Goal: Task Accomplishment & Management: Use online tool/utility

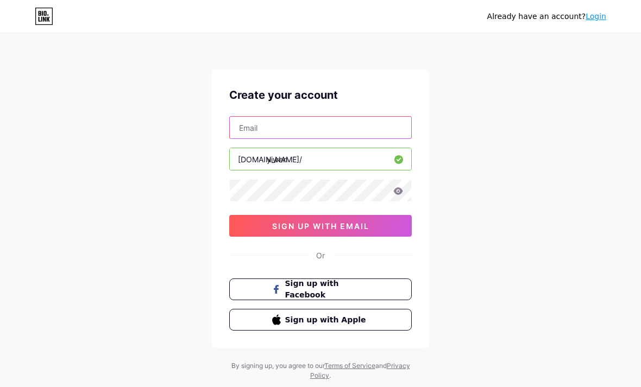
click at [250, 127] on input "text" at bounding box center [320, 128] width 181 height 22
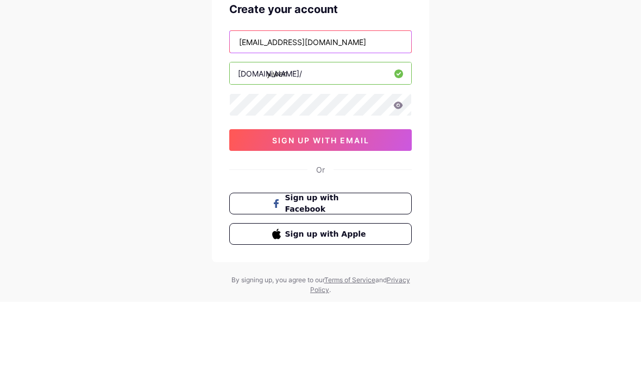
type input "ywchong27@gmail.com"
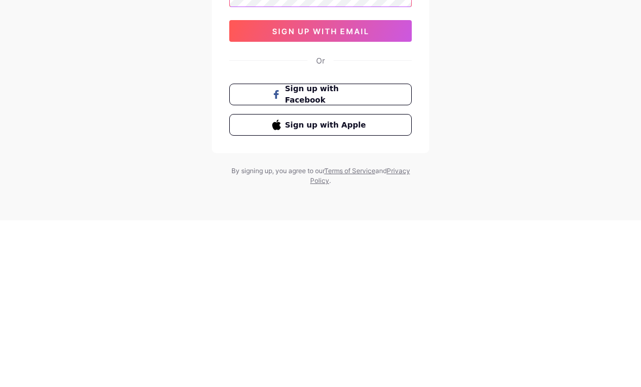
scroll to position [35, 0]
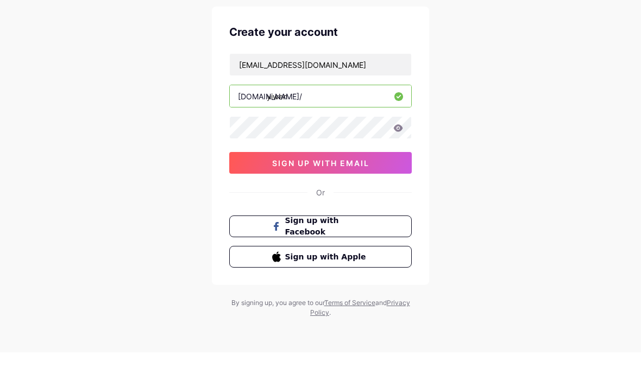
click at [376, 187] on button "sign up with email" at bounding box center [320, 198] width 182 height 22
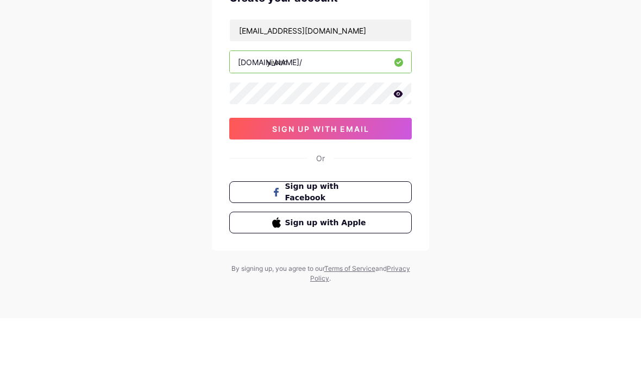
click at [251, 187] on button "sign up with email" at bounding box center [320, 198] width 182 height 22
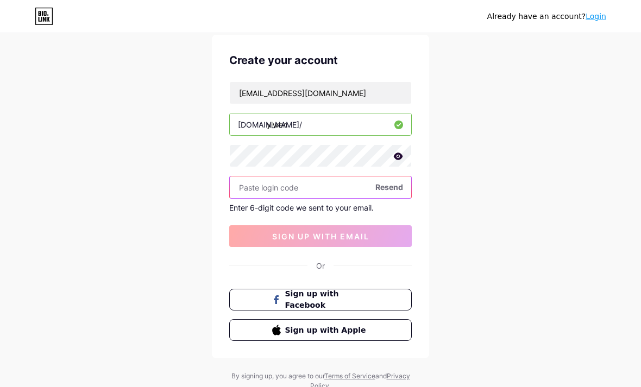
click at [295, 185] on input "text" at bounding box center [320, 187] width 181 height 22
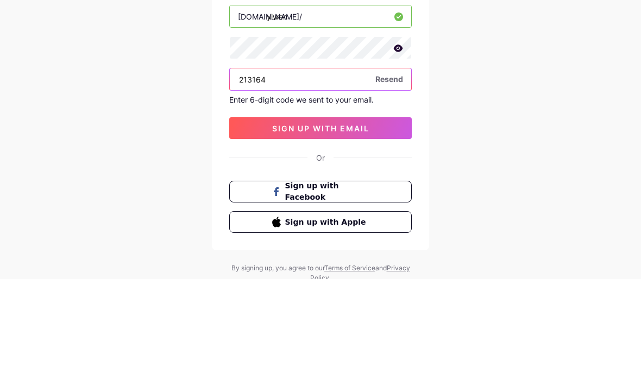
type input "213164"
click at [368, 232] on span "sign up with email" at bounding box center [320, 236] width 97 height 9
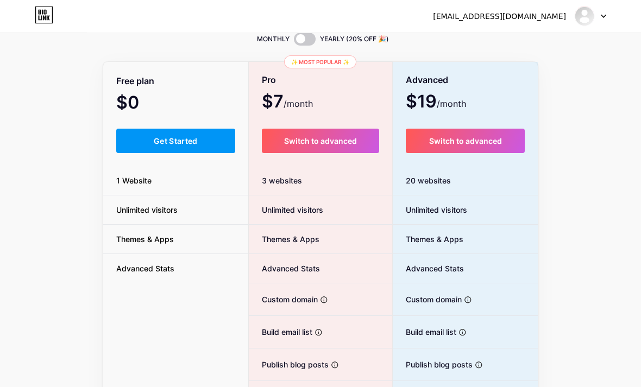
scroll to position [45, 0]
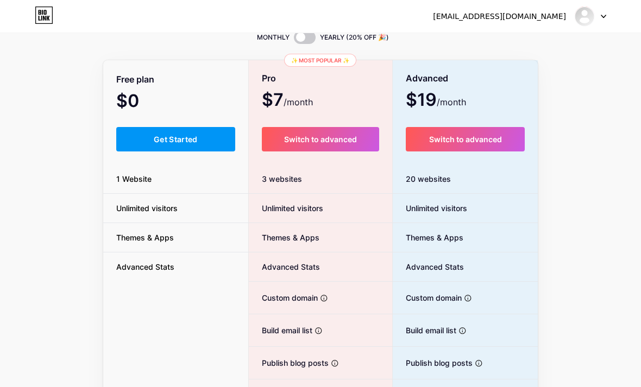
click at [190, 142] on span "Get Started" at bounding box center [176, 139] width 44 height 9
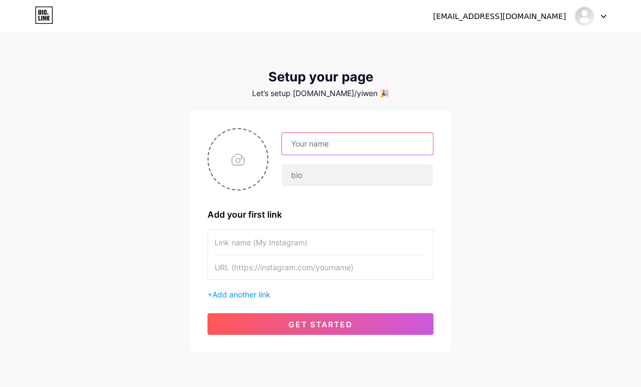
click at [352, 144] on input "text" at bounding box center [357, 144] width 151 height 22
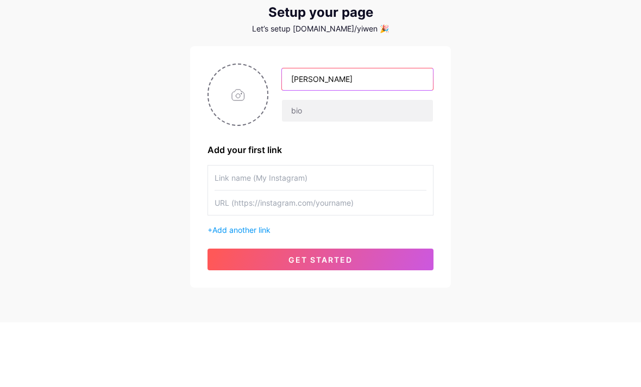
type input "[PERSON_NAME]"
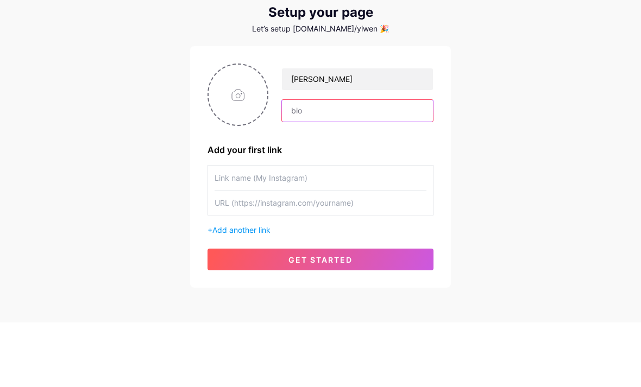
click at [396, 165] on input "text" at bounding box center [357, 176] width 151 height 22
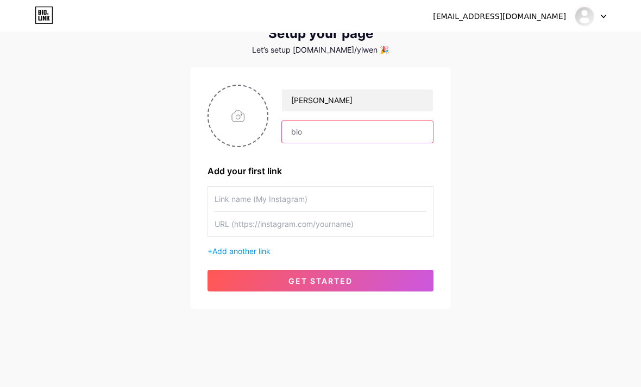
click at [397, 136] on input "text" at bounding box center [357, 132] width 151 height 22
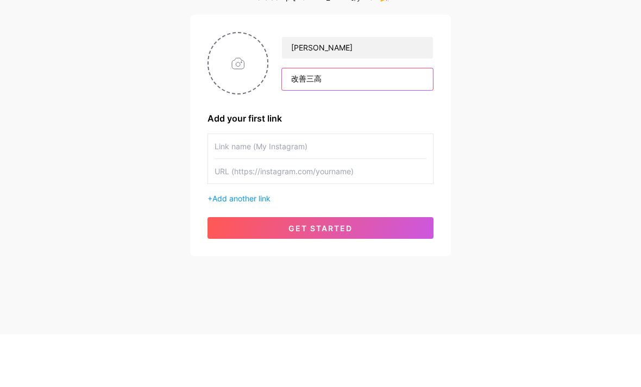
click at [326, 121] on input "改善三高" at bounding box center [357, 132] width 151 height 22
click at [293, 121] on input "改善三高和慢病 一起健康生活" at bounding box center [357, 132] width 151 height 22
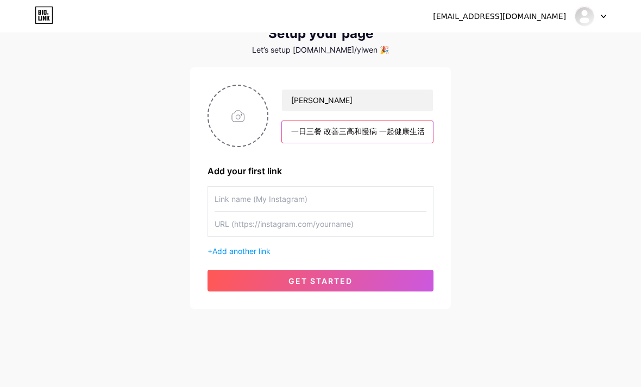
type input "一日三餐 改善三高和慢病 一起健康生活"
click at [245, 285] on button "get started" at bounding box center [320, 281] width 226 height 22
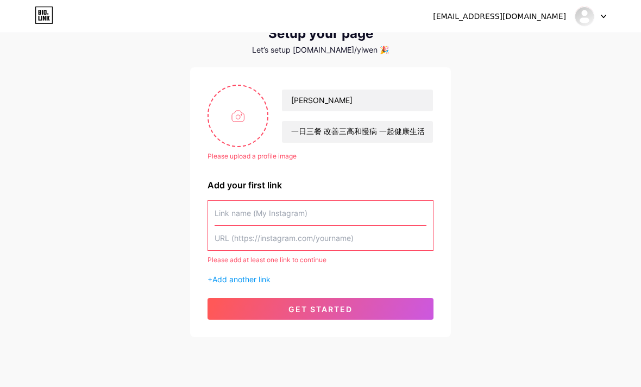
scroll to position [72, 0]
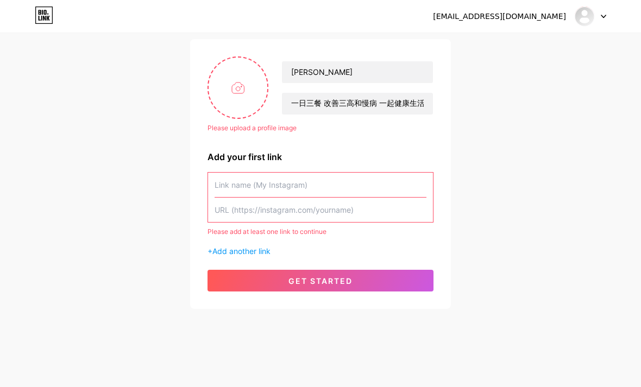
click at [232, 100] on input "file" at bounding box center [238, 88] width 59 height 60
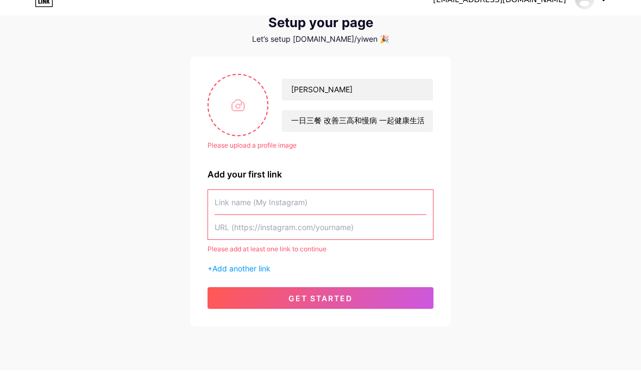
scroll to position [37, 0]
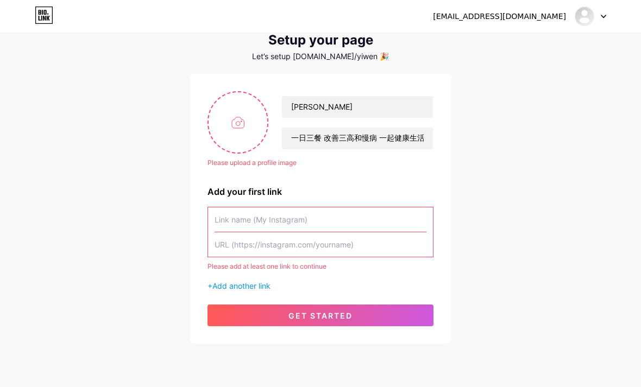
click at [236, 247] on input "text" at bounding box center [320, 244] width 212 height 24
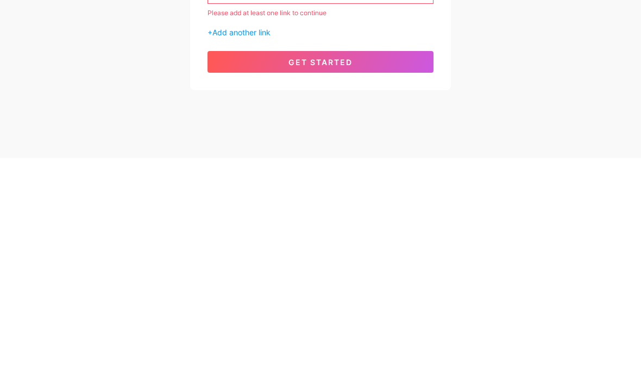
scroll to position [72, 0]
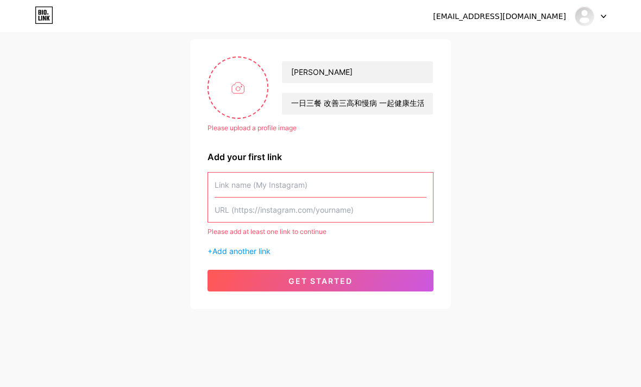
click at [232, 214] on input "text" at bounding box center [320, 210] width 212 height 24
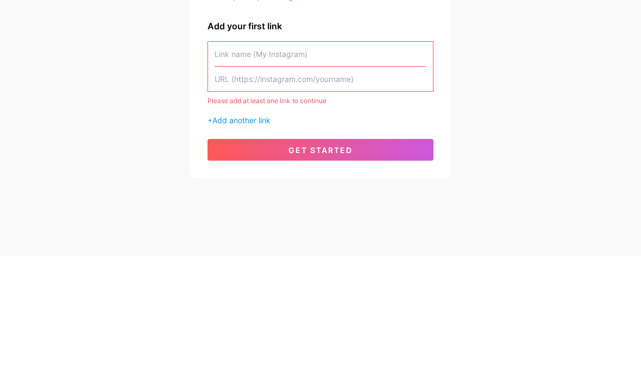
paste input "[URL][DOMAIN_NAME]"
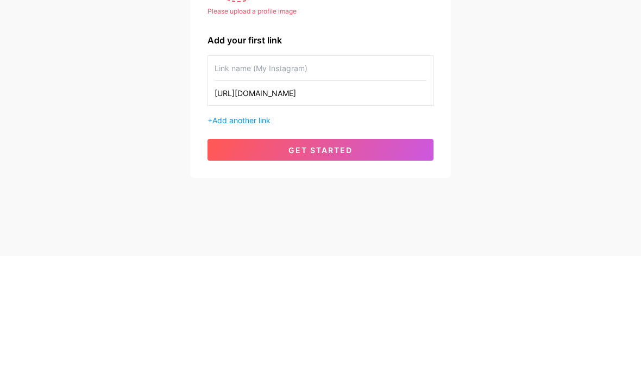
scroll to position [58, 0]
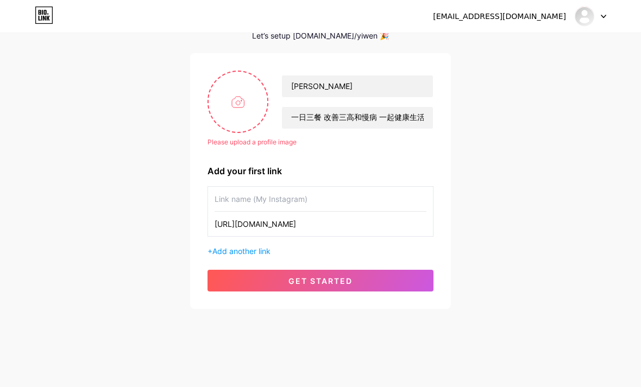
type input "[URL][DOMAIN_NAME]"
click at [237, 107] on input "file" at bounding box center [238, 102] width 59 height 60
click at [230, 100] on input "file" at bounding box center [238, 102] width 59 height 60
type input "C:\fakepath\IMG_1290.jpeg"
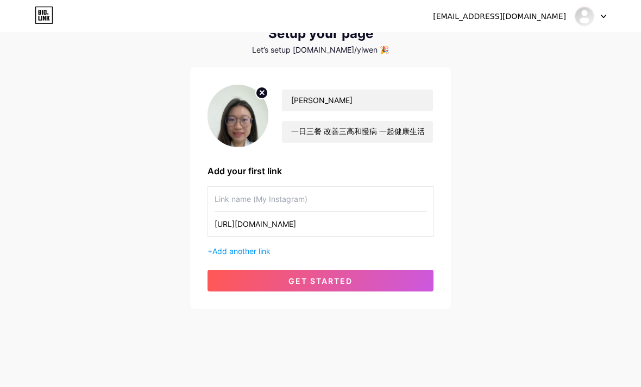
scroll to position [43, 0]
click at [342, 282] on span "get started" at bounding box center [320, 280] width 64 height 9
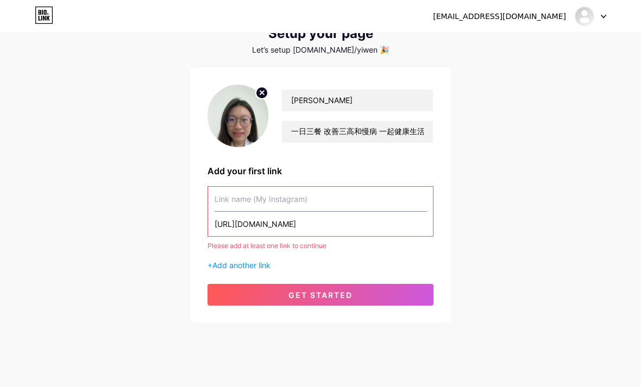
click at [340, 229] on input "[URL][DOMAIN_NAME]" at bounding box center [320, 224] width 212 height 24
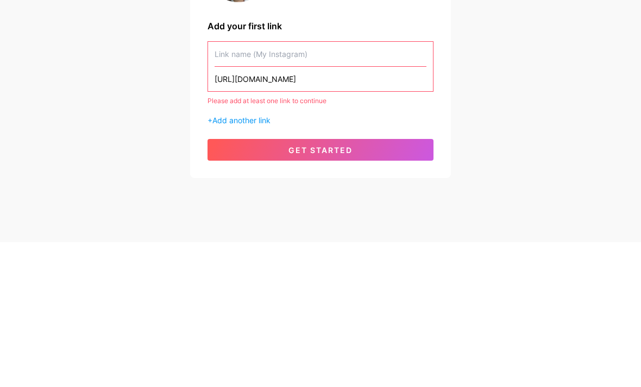
click at [302, 187] on input "text" at bounding box center [320, 199] width 212 height 24
click at [315, 187] on input "text" at bounding box center [320, 199] width 212 height 24
paste input "[URL][DOMAIN_NAME]"
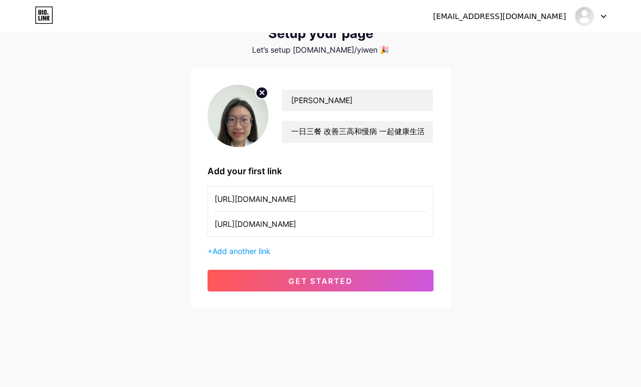
type input "[URL][DOMAIN_NAME]"
click at [361, 285] on button "get started" at bounding box center [320, 281] width 226 height 22
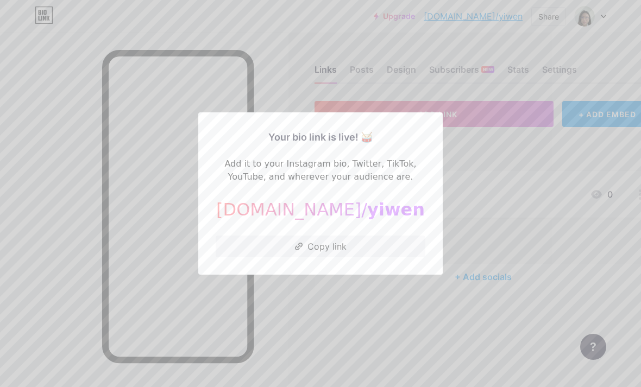
click at [242, 257] on button "Copy link" at bounding box center [321, 247] width 210 height 22
click at [33, 79] on div at bounding box center [320, 193] width 641 height 387
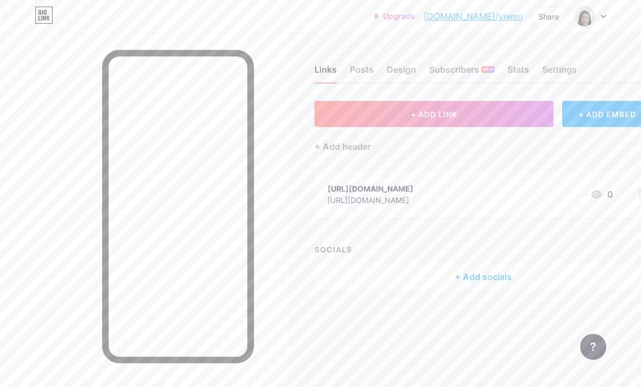
click at [362, 66] on div "Posts" at bounding box center [362, 73] width 24 height 20
click at [398, 65] on div "Design" at bounding box center [401, 73] width 29 height 20
click at [517, 75] on div "Stats" at bounding box center [518, 73] width 22 height 20
click at [552, 72] on div "Settings" at bounding box center [559, 73] width 35 height 20
click at [321, 70] on div "Links" at bounding box center [325, 73] width 22 height 20
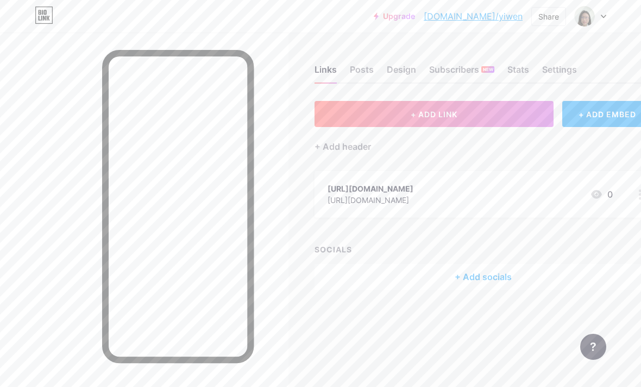
click at [367, 74] on div "Posts" at bounding box center [362, 73] width 24 height 20
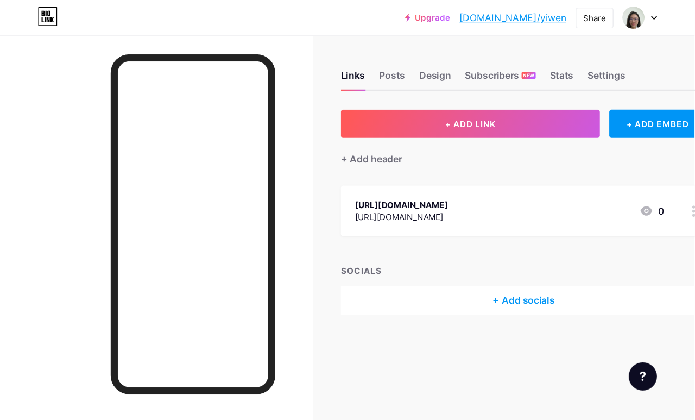
scroll to position [5, 27]
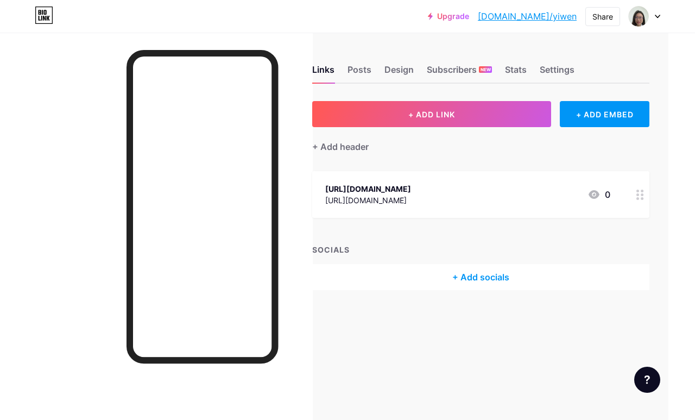
click at [368, 72] on div "Posts" at bounding box center [360, 73] width 24 height 20
click at [400, 73] on div "Design" at bounding box center [398, 73] width 29 height 20
click at [438, 68] on div "Subscribers NEW" at bounding box center [459, 73] width 65 height 20
click at [508, 63] on div "Stats" at bounding box center [516, 73] width 22 height 20
click at [556, 66] on div "Settings" at bounding box center [557, 73] width 35 height 20
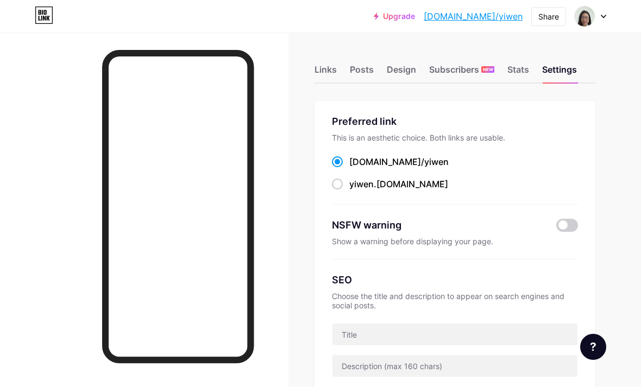
click at [396, 75] on div "Design" at bounding box center [401, 73] width 29 height 20
click at [320, 74] on div "Links" at bounding box center [325, 73] width 22 height 20
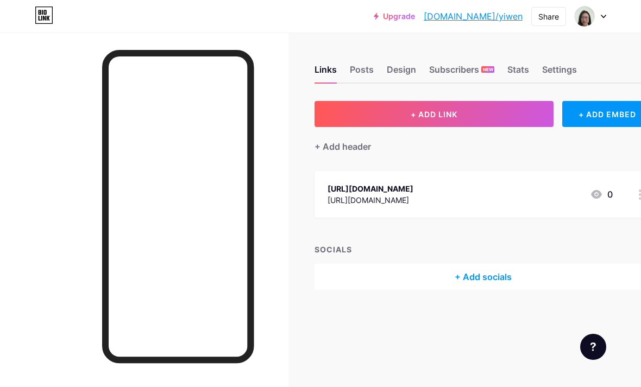
click at [361, 72] on div "Posts" at bounding box center [362, 73] width 24 height 20
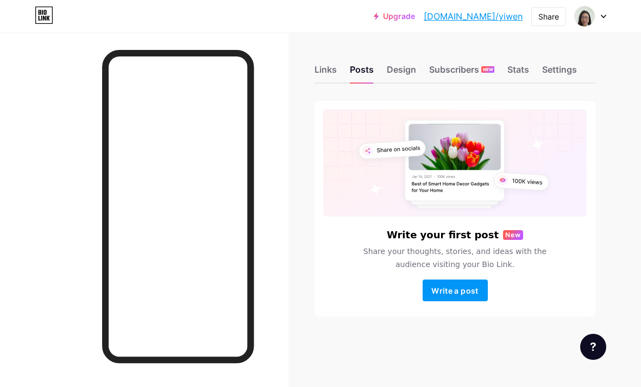
click at [550, 64] on div "Settings" at bounding box center [559, 73] width 35 height 20
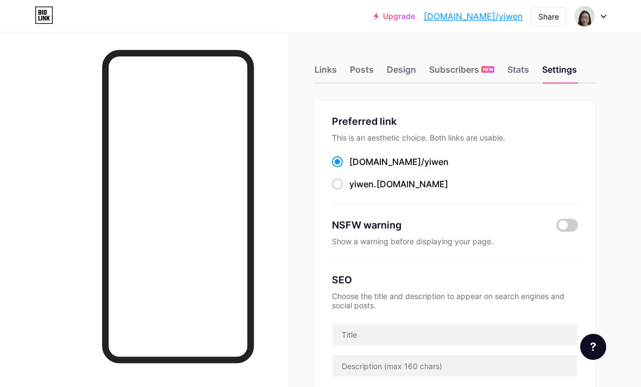
click at [517, 70] on div "Stats" at bounding box center [518, 73] width 22 height 20
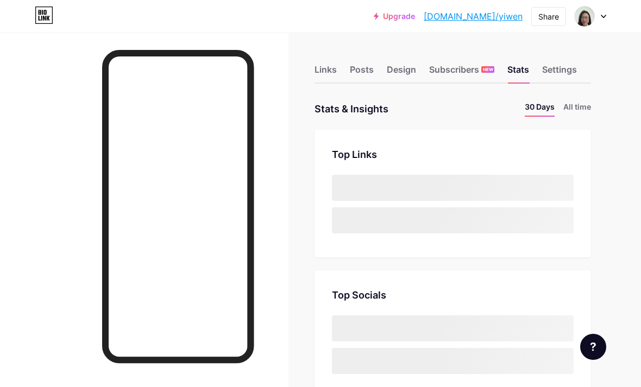
scroll to position [387, 641]
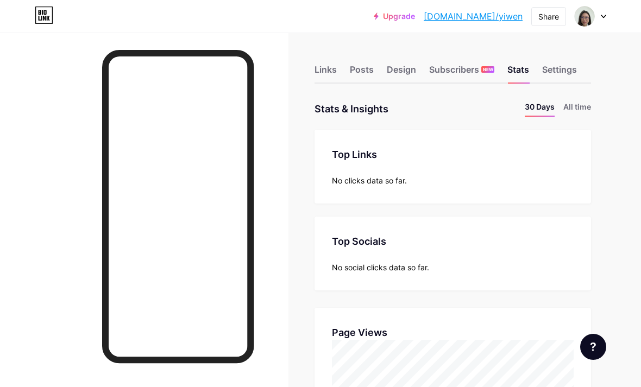
click at [403, 74] on div "Design" at bounding box center [401, 73] width 29 height 20
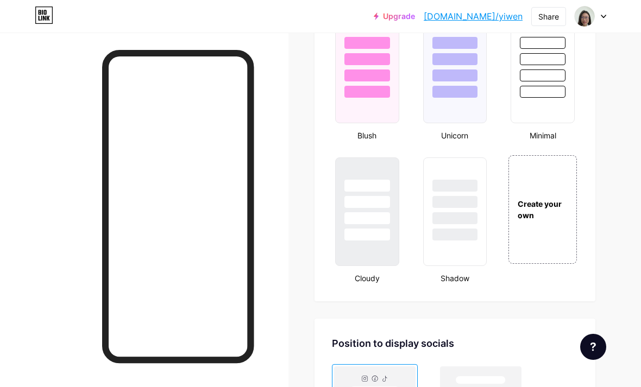
scroll to position [1165, 0]
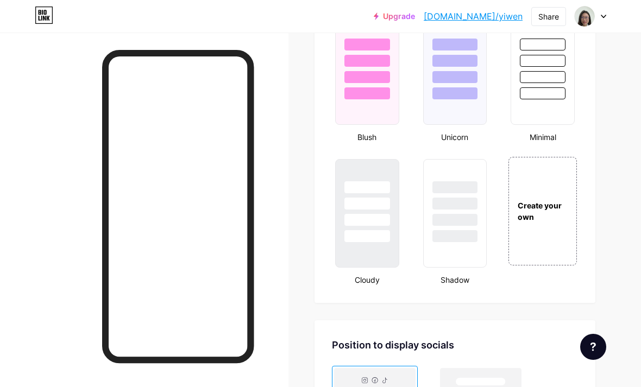
click at [524, 233] on div "Create your own" at bounding box center [542, 211] width 68 height 109
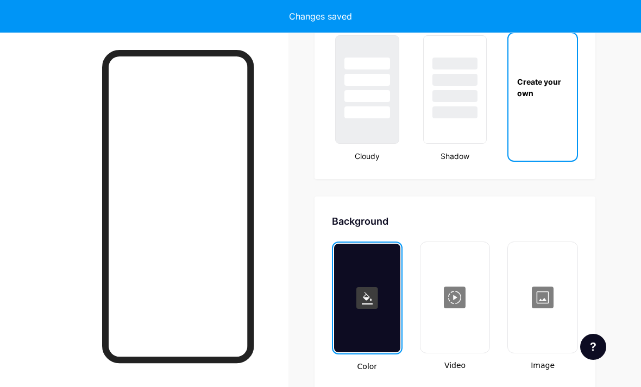
click at [534, 98] on div "Create your own" at bounding box center [542, 87] width 68 height 109
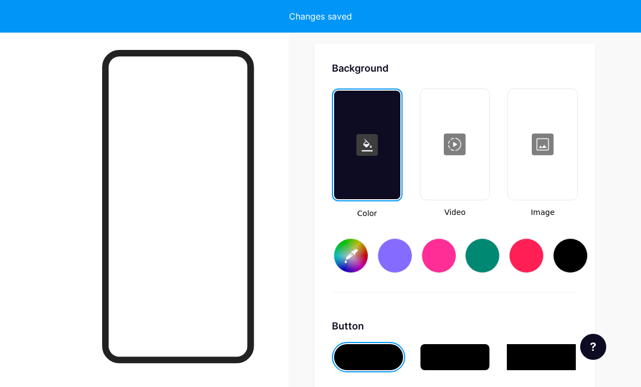
type input "#ffffff"
type input "#000000"
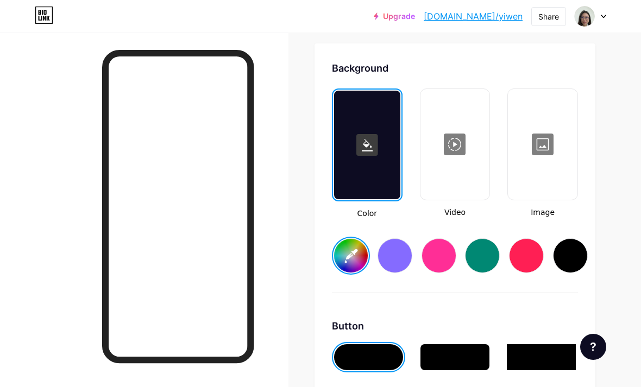
type input "#ffffff"
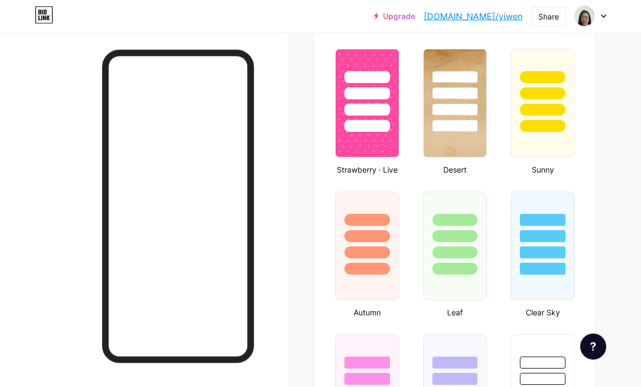
scroll to position [845, 0]
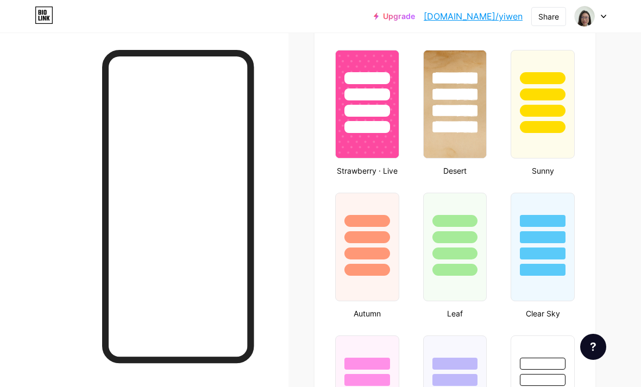
click at [447, 248] on div at bounding box center [455, 254] width 46 height 12
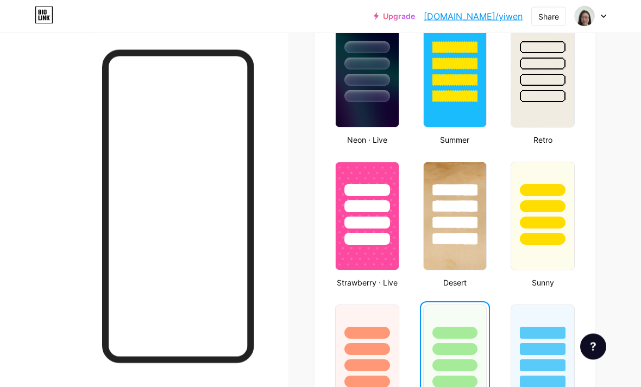
scroll to position [702, 0]
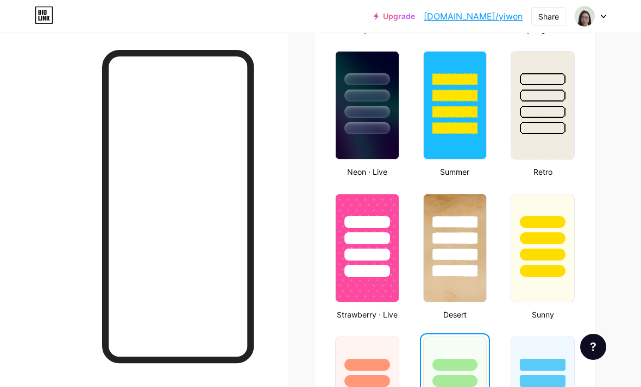
click at [455, 261] on div at bounding box center [455, 235] width 63 height 83
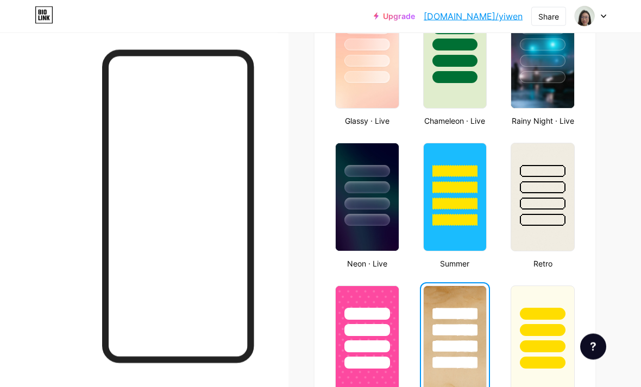
scroll to position [605, 0]
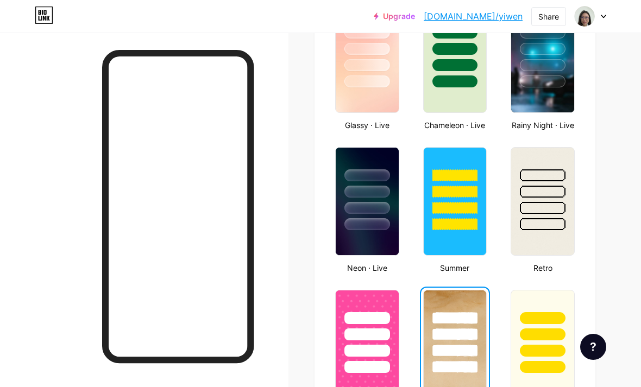
click at [385, 214] on div at bounding box center [367, 208] width 46 height 12
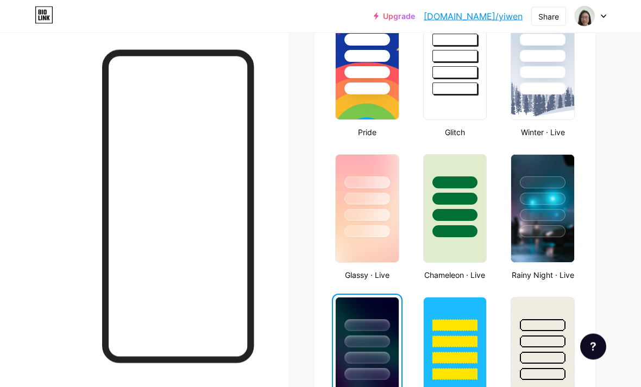
scroll to position [456, 0]
click at [374, 205] on div at bounding box center [367, 196] width 63 height 83
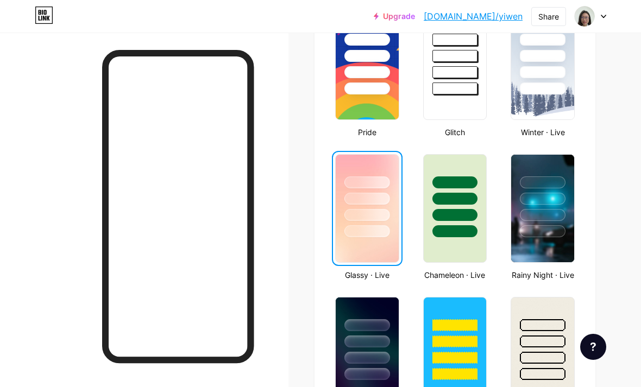
click at [456, 216] on div at bounding box center [455, 215] width 46 height 12
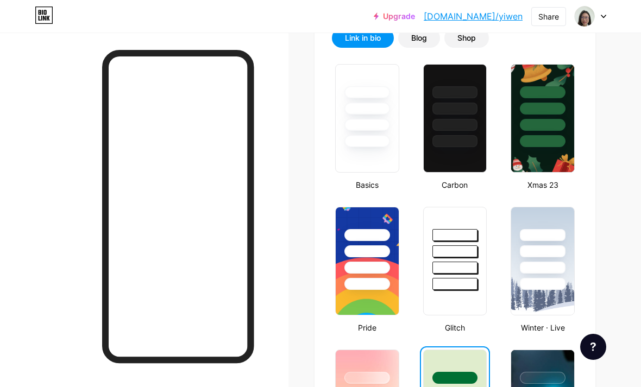
scroll to position [231, 0]
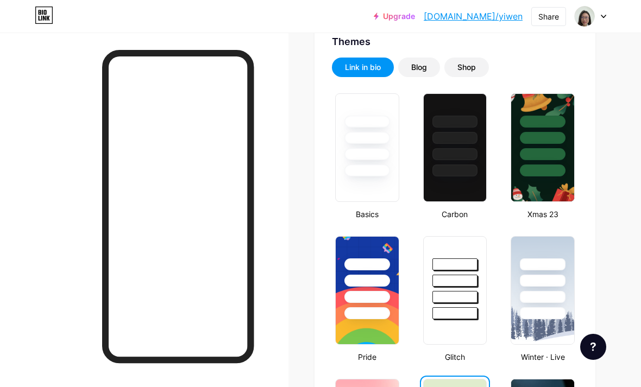
click at [583, 20] on img at bounding box center [584, 16] width 21 height 21
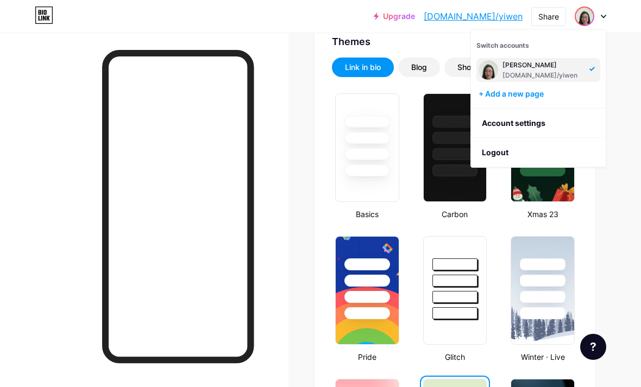
click at [369, 199] on div at bounding box center [367, 147] width 64 height 109
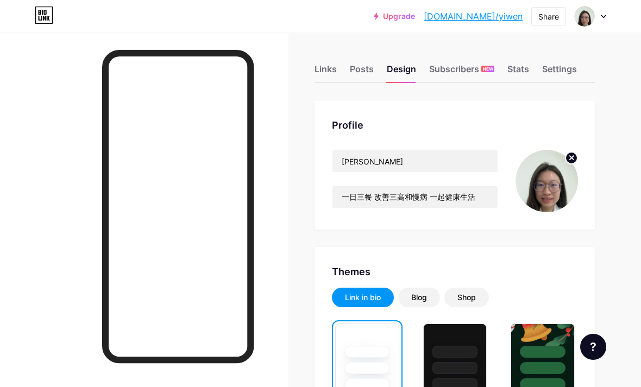
scroll to position [7, 0]
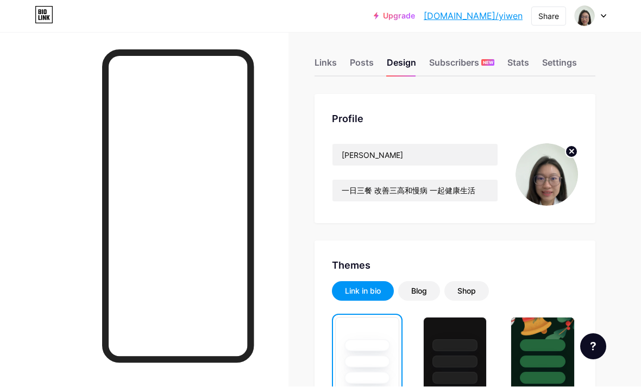
click at [541, 182] on img at bounding box center [546, 175] width 62 height 62
click at [563, 154] on img at bounding box center [546, 175] width 62 height 62
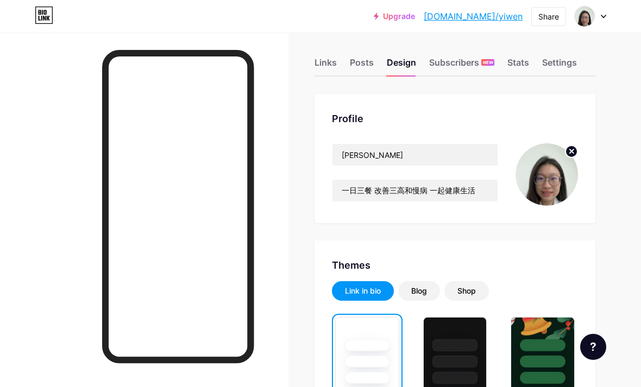
click at [557, 147] on img at bounding box center [546, 174] width 62 height 62
click at [565, 156] on icon at bounding box center [571, 151] width 13 height 13
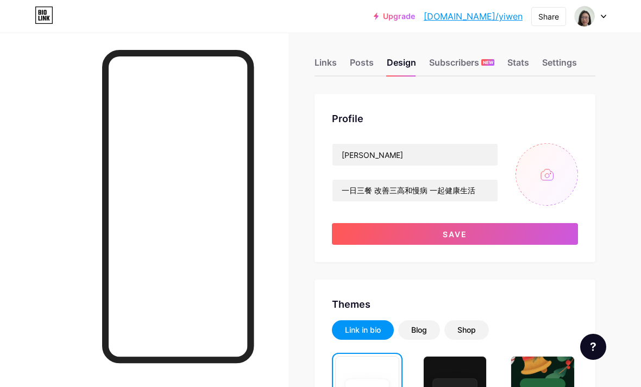
click at [539, 181] on input "file" at bounding box center [546, 174] width 62 height 62
type input "C:\fakepath\IMG_7213.jpeg"
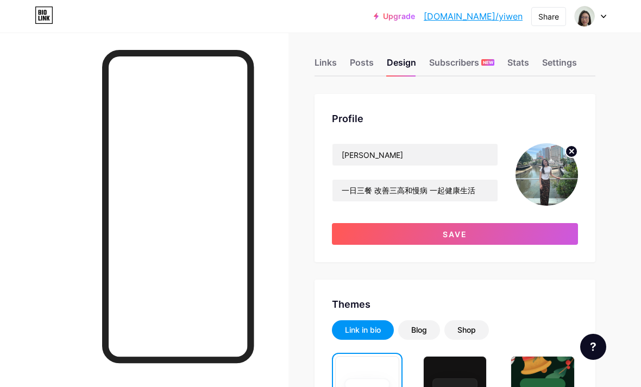
click at [546, 175] on img at bounding box center [546, 174] width 62 height 62
click at [564, 155] on img at bounding box center [546, 174] width 62 height 62
click at [564, 149] on img at bounding box center [546, 174] width 62 height 62
click at [564, 153] on img at bounding box center [546, 174] width 62 height 62
click at [567, 154] on circle at bounding box center [571, 152] width 12 height 12
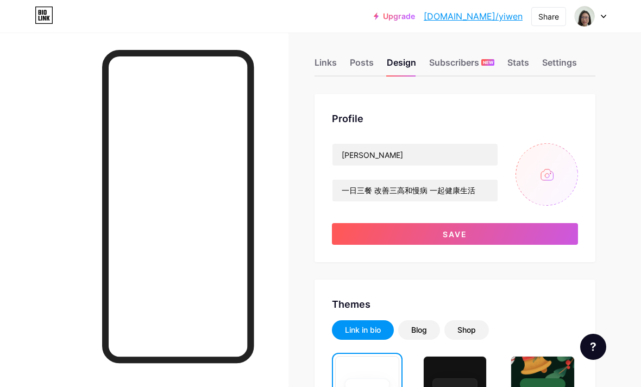
click at [536, 166] on input "file" at bounding box center [546, 174] width 62 height 62
type input "C:\fakepath\IMG_2288.jpeg"
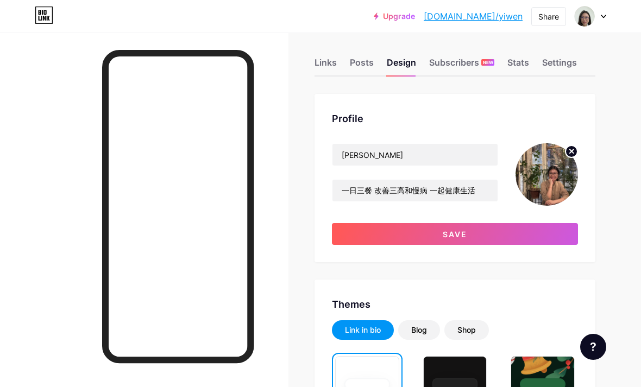
click at [567, 153] on circle at bounding box center [571, 152] width 12 height 12
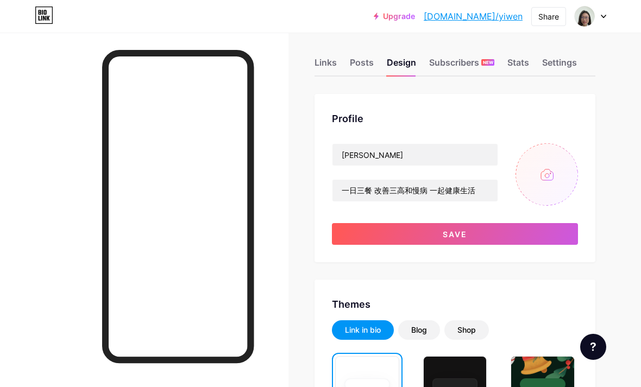
click at [545, 165] on input "file" at bounding box center [546, 174] width 62 height 62
type input "C:\fakepath\IMG_7213.jpeg"
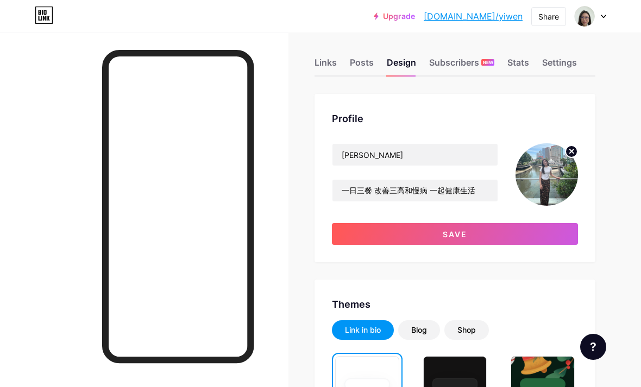
click at [562, 148] on img at bounding box center [546, 174] width 62 height 62
click at [566, 153] on circle at bounding box center [571, 152] width 12 height 12
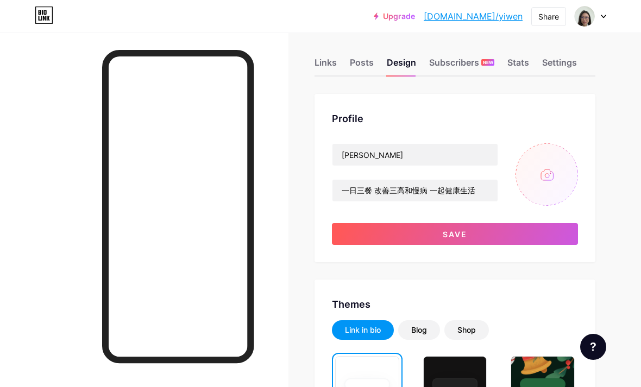
click at [550, 167] on input "file" at bounding box center [546, 174] width 62 height 62
type input "C:\fakepath\IMG_2288.jpeg"
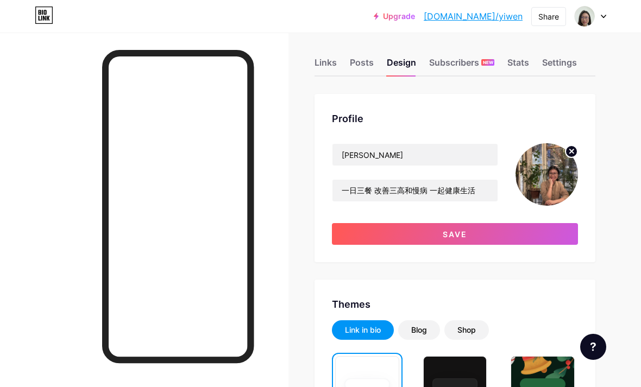
click at [564, 155] on img at bounding box center [546, 174] width 62 height 62
click at [564, 149] on img at bounding box center [546, 174] width 62 height 62
click at [565, 154] on icon at bounding box center [571, 151] width 13 height 13
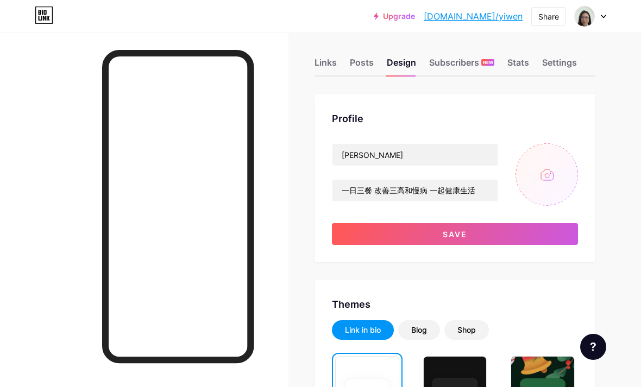
click at [531, 175] on input "file" at bounding box center [546, 174] width 62 height 62
type input "C:\fakepath\quality_restoration_20250110114050839.jpeg"
click at [438, 237] on button "Save" at bounding box center [455, 234] width 246 height 22
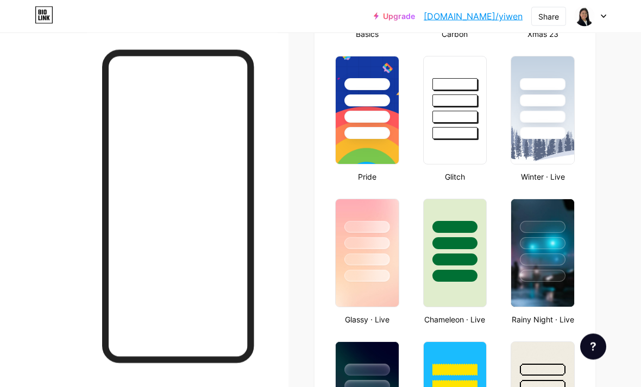
scroll to position [411, 0]
click at [374, 280] on div at bounding box center [367, 276] width 46 height 12
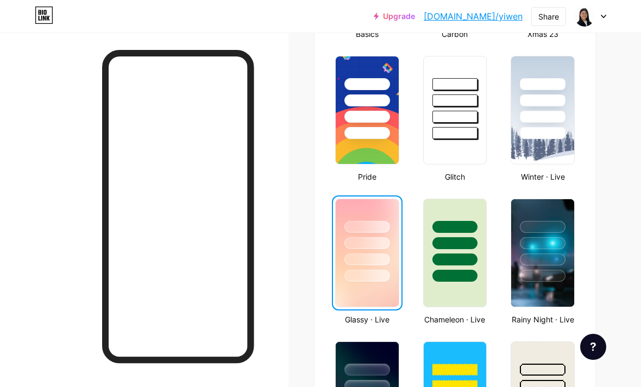
click at [441, 274] on div at bounding box center [455, 276] width 46 height 12
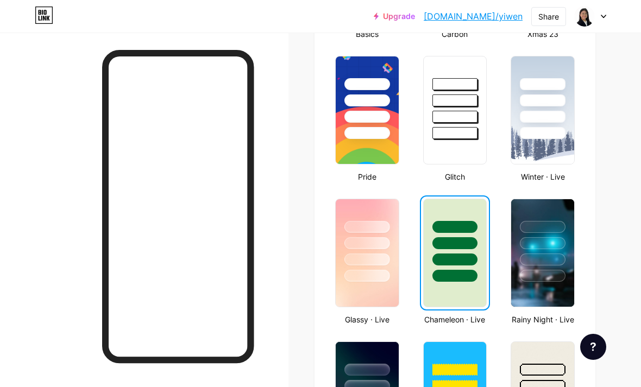
click at [546, 270] on div at bounding box center [543, 276] width 46 height 12
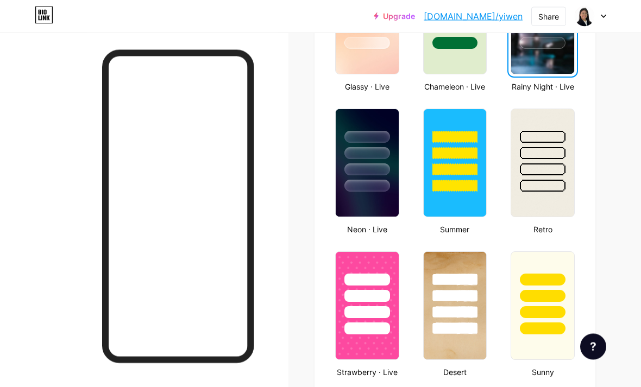
click at [527, 189] on div at bounding box center [543, 186] width 46 height 12
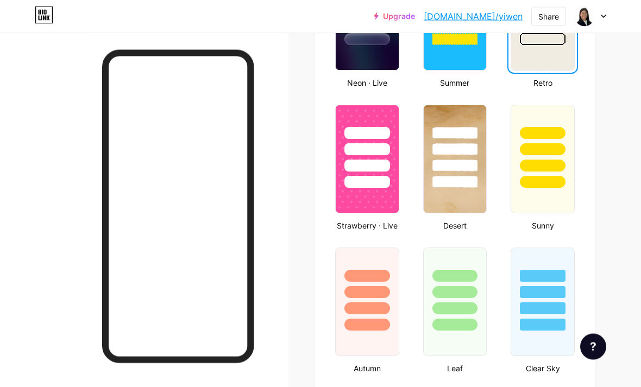
scroll to position [791, 0]
click at [535, 181] on div at bounding box center [543, 182] width 46 height 12
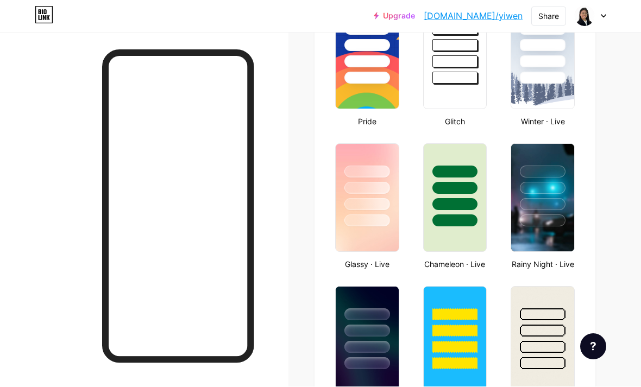
scroll to position [466, 0]
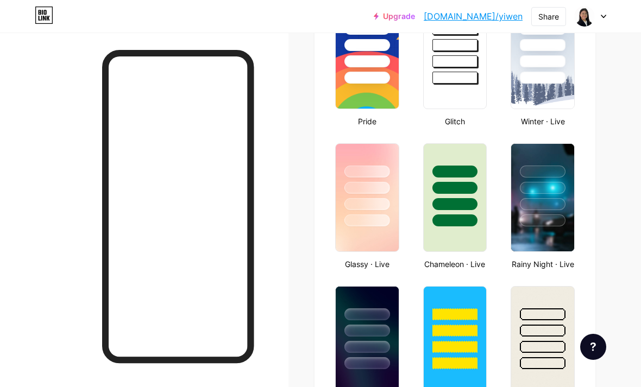
click at [445, 212] on div at bounding box center [455, 185] width 63 height 83
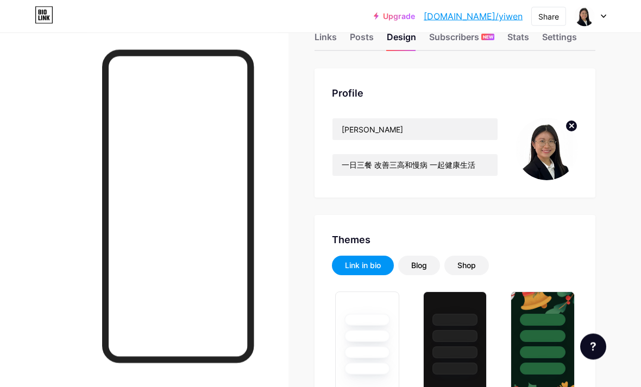
scroll to position [0, 0]
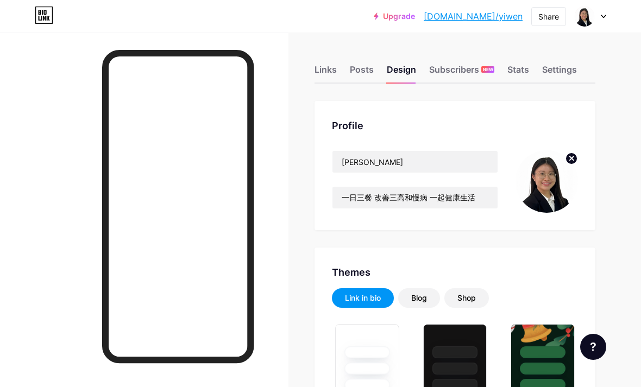
click at [418, 298] on div "Blog" at bounding box center [419, 298] width 16 height 11
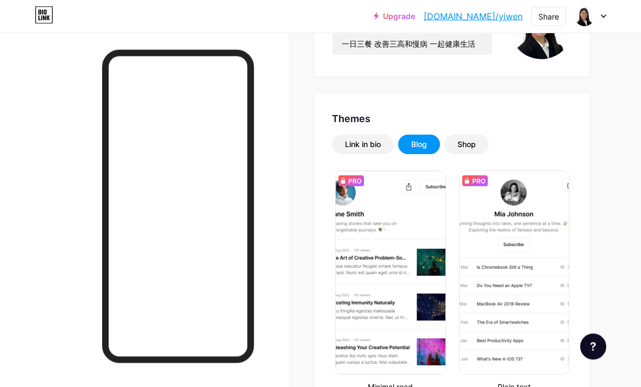
scroll to position [154, 0]
click at [467, 144] on div "Shop" at bounding box center [466, 144] width 18 height 11
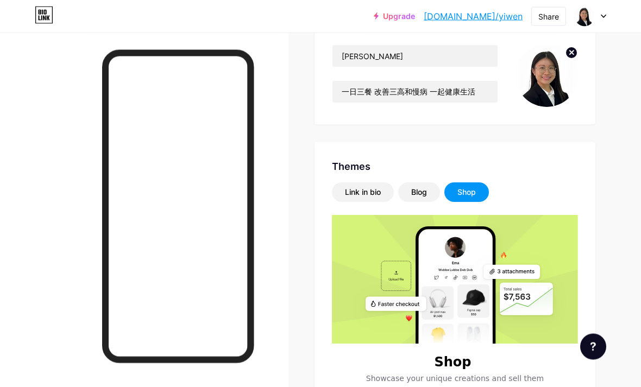
click at [355, 201] on div "Link in bio" at bounding box center [363, 193] width 62 height 20
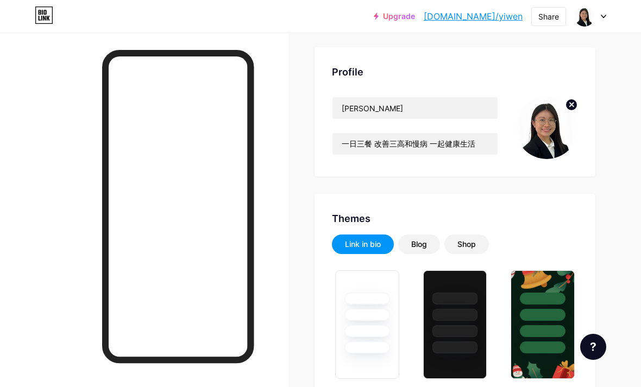
scroll to position [0, 0]
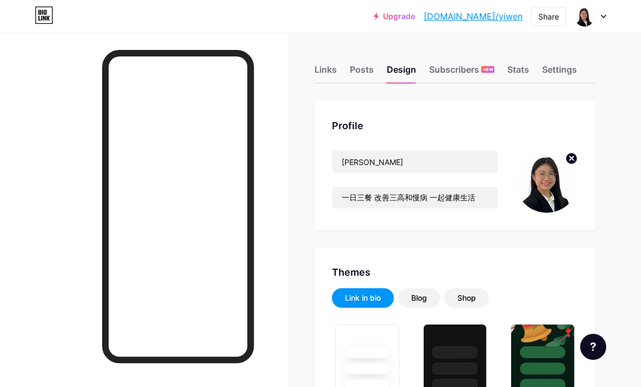
click at [331, 72] on div "Links" at bounding box center [325, 73] width 22 height 20
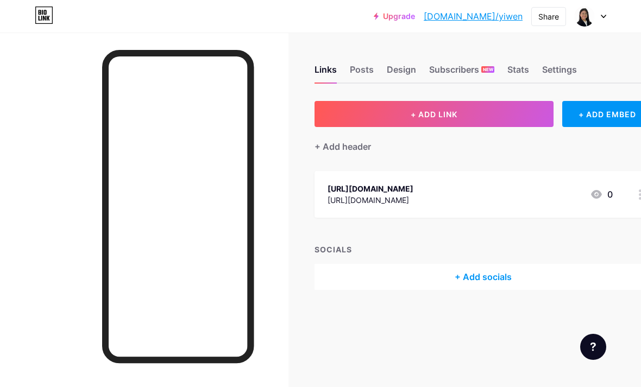
click at [413, 194] on div "[URL][DOMAIN_NAME]" at bounding box center [370, 199] width 86 height 11
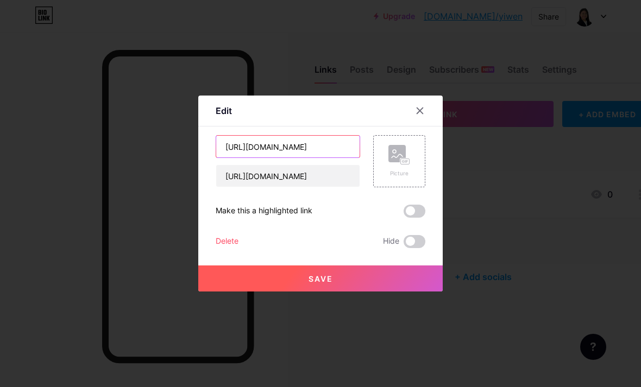
click at [274, 157] on input "[URL][DOMAIN_NAME]" at bounding box center [287, 147] width 143 height 22
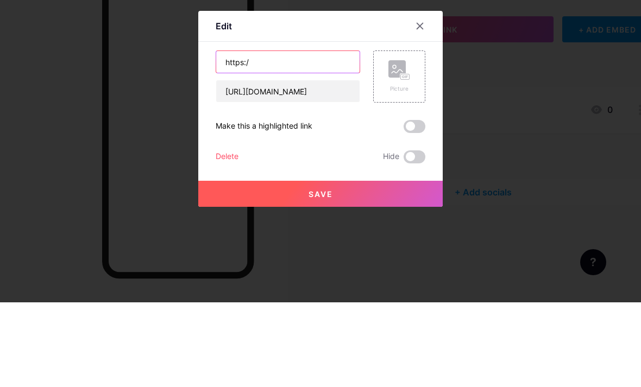
type input "https:"
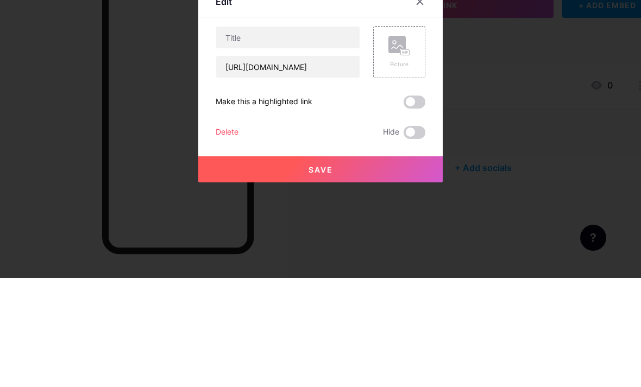
click at [417, 101] on div at bounding box center [420, 111] width 20 height 20
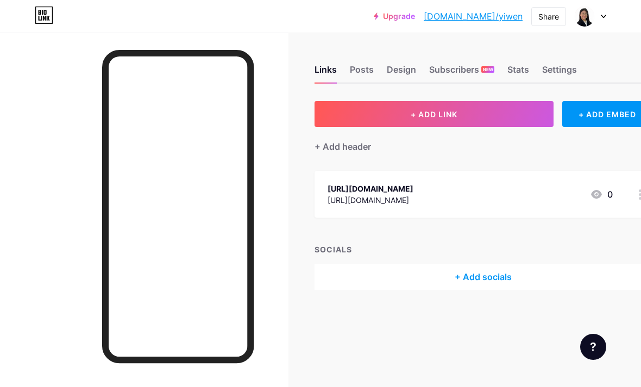
click at [413, 183] on div "[URL][DOMAIN_NAME]" at bounding box center [370, 188] width 86 height 11
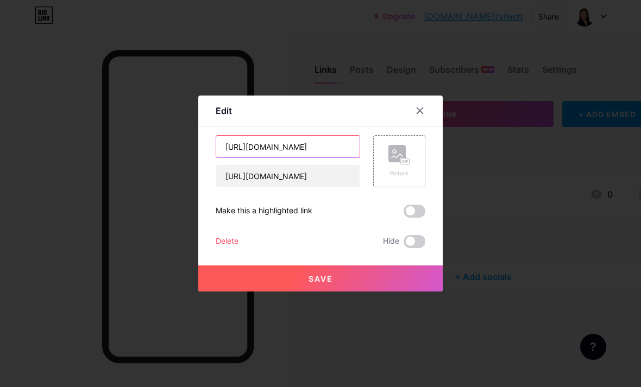
click at [336, 157] on input "[URL][DOMAIN_NAME]" at bounding box center [287, 147] width 143 height 22
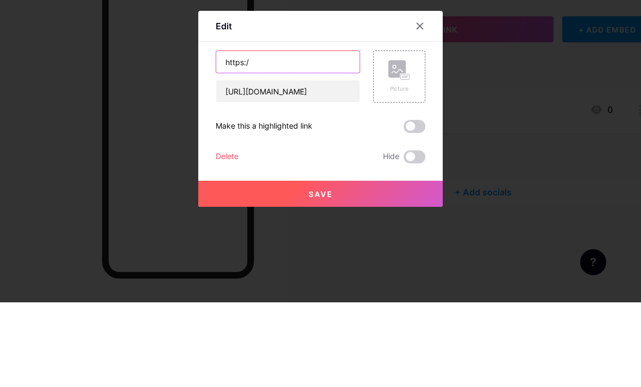
type input "https:"
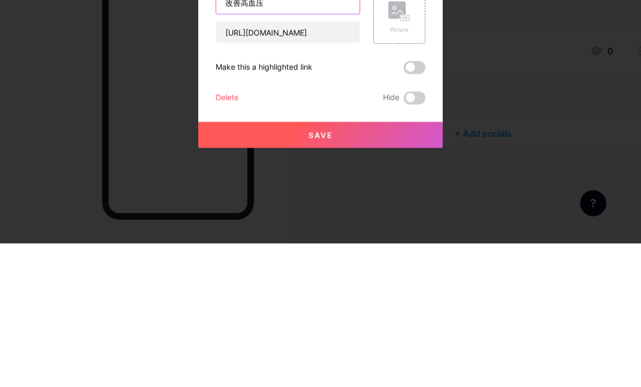
type input "改善高血压"
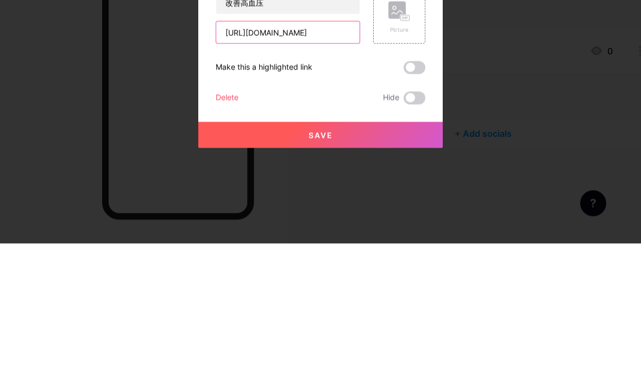
click at [331, 165] on input "[URL][DOMAIN_NAME]" at bounding box center [287, 176] width 143 height 22
click at [343, 165] on input "[URL][DOMAIN_NAME]" at bounding box center [287, 176] width 143 height 22
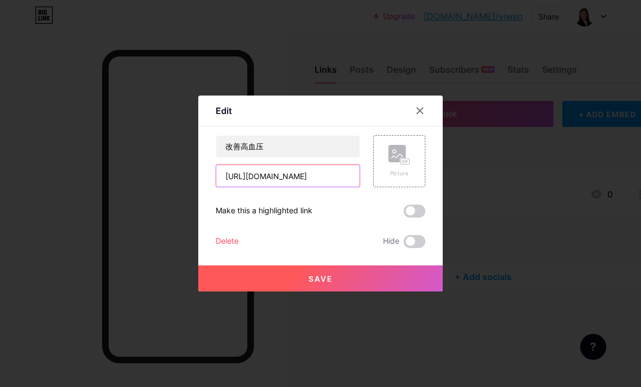
click at [317, 187] on input "[URL][DOMAIN_NAME]" at bounding box center [287, 176] width 143 height 22
click at [344, 187] on input "https://wa.me/0165567108?text=" at bounding box center [287, 176] width 143 height 22
type input "https://wa.me/0165567108?text=你好👋+我想改善高血压"
click at [353, 292] on button "Save" at bounding box center [320, 279] width 244 height 26
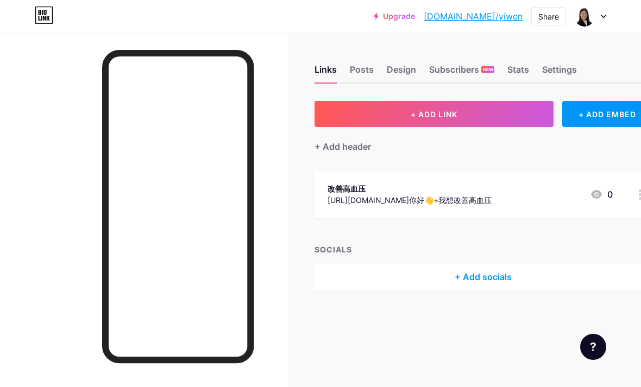
click at [421, 194] on div "https://wa.me/0165567108?text=你好👋+我想改善高血压" at bounding box center [409, 199] width 164 height 11
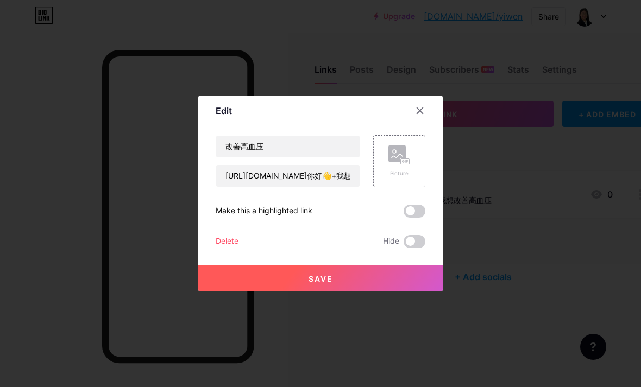
click at [421, 121] on div at bounding box center [420, 111] width 20 height 20
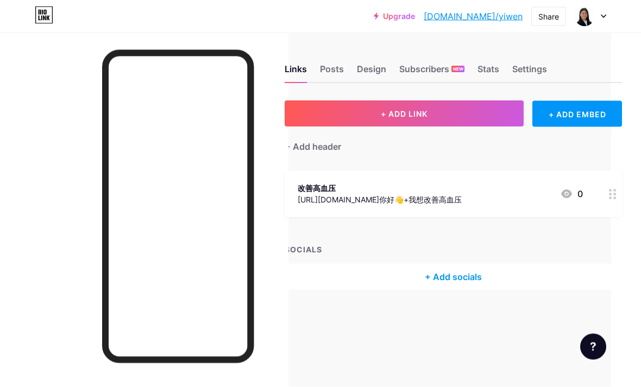
scroll to position [0, 11]
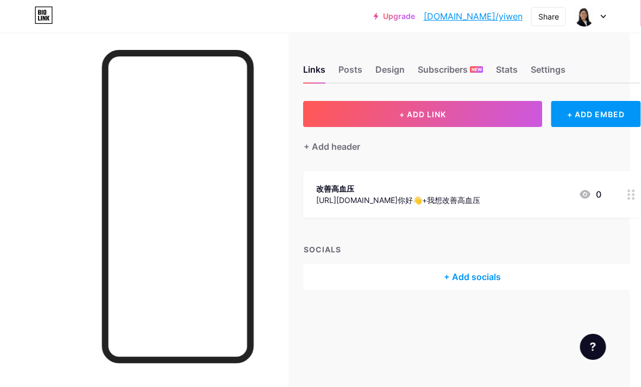
click at [551, 17] on div "Share" at bounding box center [548, 16] width 21 height 11
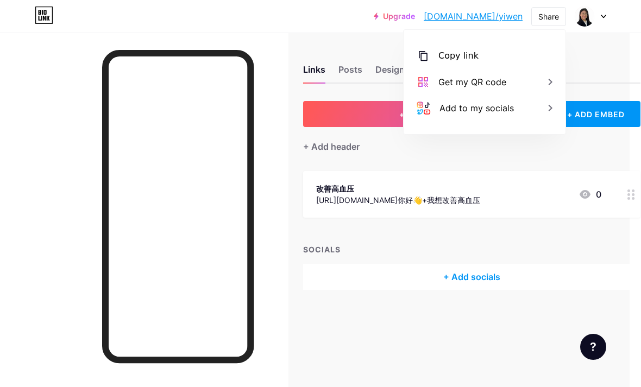
click at [517, 59] on div "Copy link" at bounding box center [484, 56] width 162 height 26
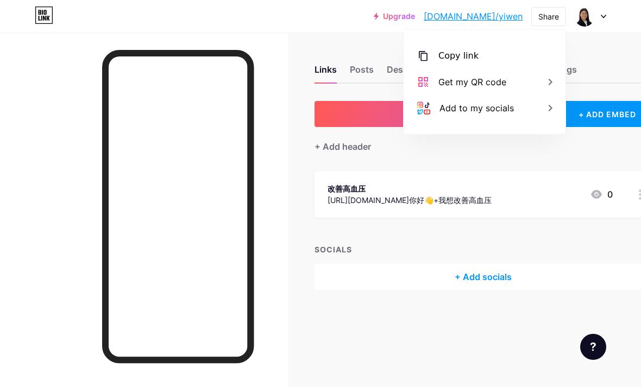
click at [491, 199] on div "https://wa.me/0165567108?text=你好👋+我想改善高血压" at bounding box center [409, 199] width 164 height 11
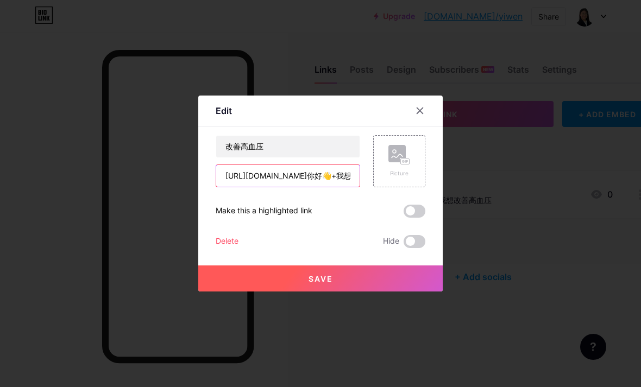
click at [286, 187] on input "https://wa.me/0165567108?text=你好👋+我想改善高血压" at bounding box center [287, 176] width 143 height 22
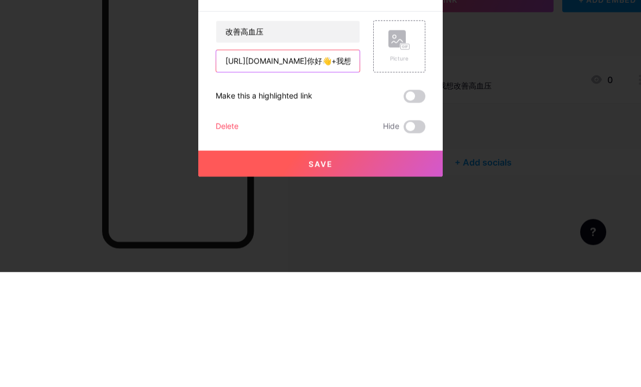
click at [279, 165] on input "https://wa.me/0165567108?text=你好👋+我想改善高血压" at bounding box center [287, 176] width 143 height 22
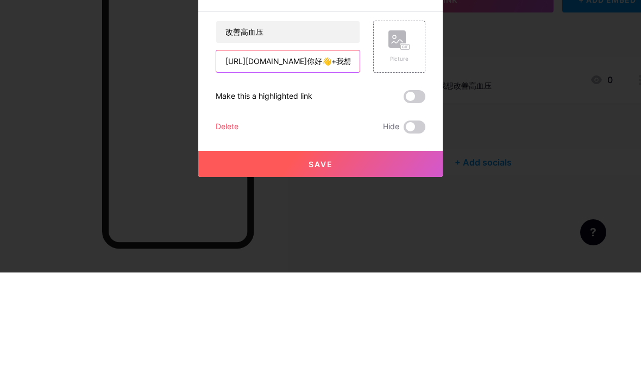
scroll to position [35, 0]
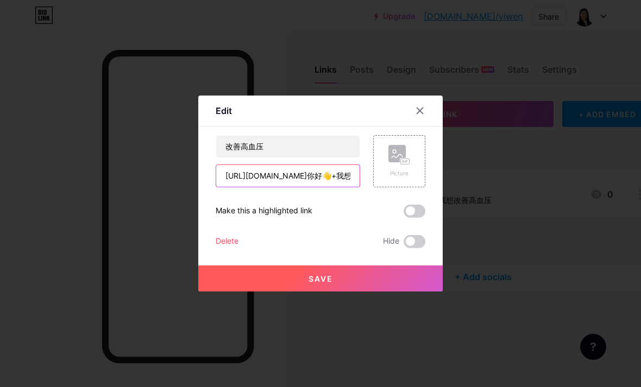
type input "https://wa.me/60165567108?text=你好👋+我想改善高血压"
click at [334, 292] on button "Save" at bounding box center [320, 279] width 244 height 26
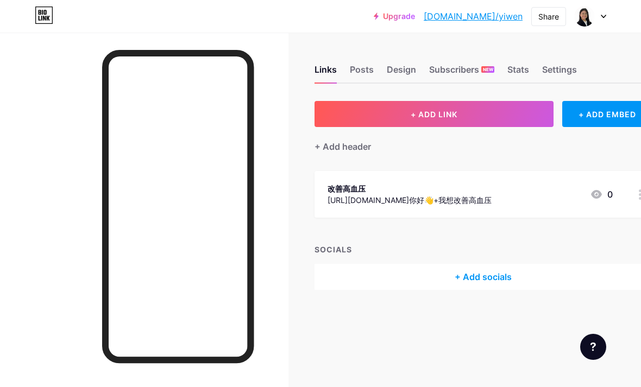
click at [572, 182] on div "改善高血压 https://wa.me/60165567108?text=你好👋+我想改善高血压 0" at bounding box center [469, 194] width 285 height 25
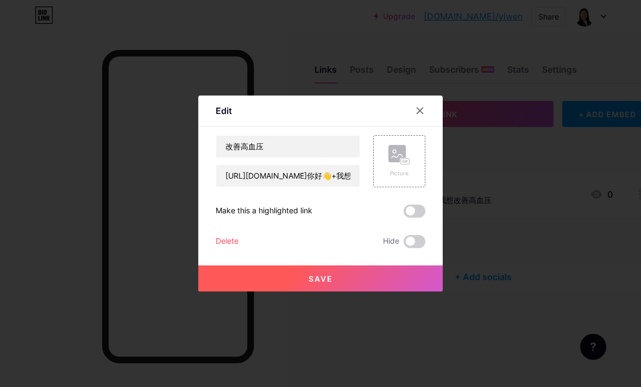
click at [395, 165] on icon at bounding box center [399, 155] width 22 height 20
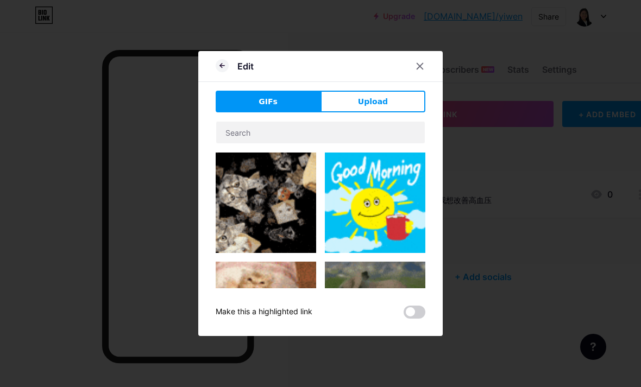
scroll to position [-2, 0]
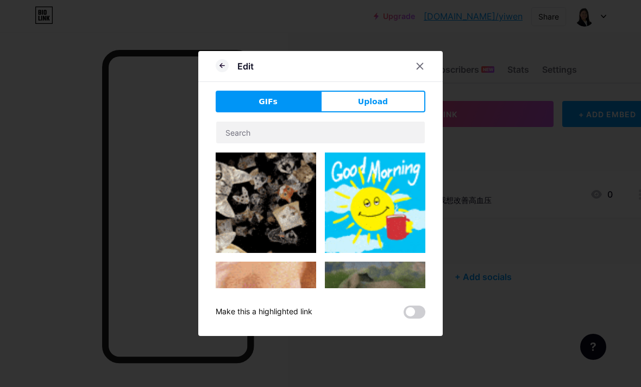
click at [407, 112] on button "Upload" at bounding box center [372, 102] width 105 height 22
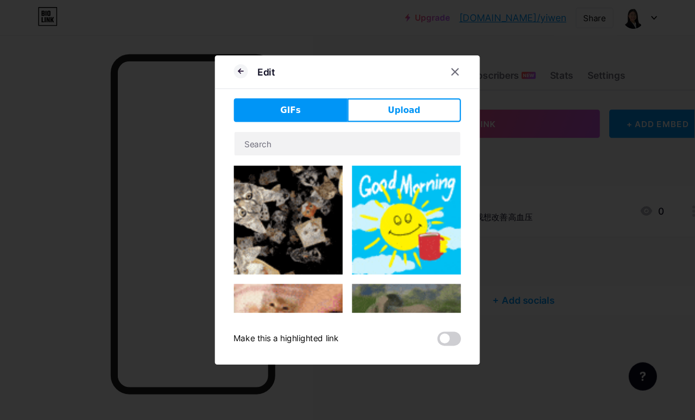
scroll to position [0, 0]
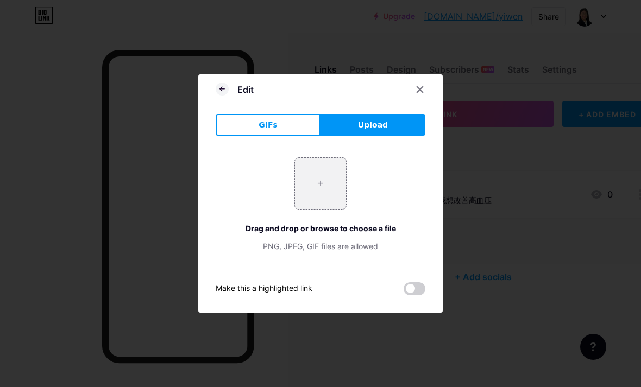
click at [506, 217] on div at bounding box center [320, 193] width 641 height 387
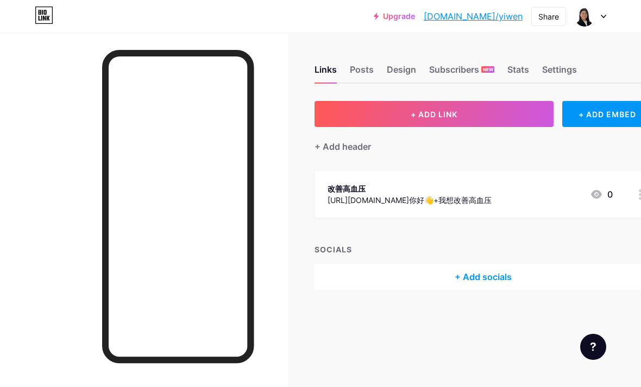
click at [491, 183] on div "改善高血压" at bounding box center [409, 188] width 164 height 11
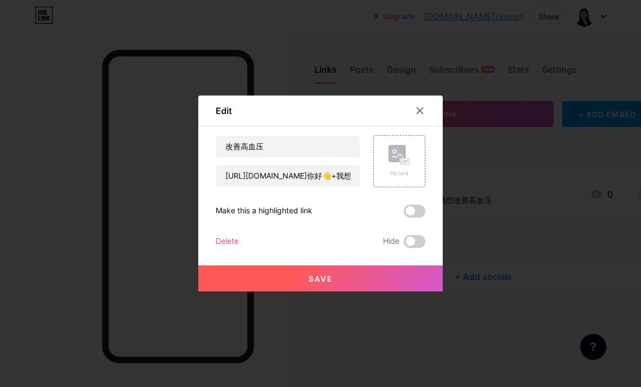
click at [415, 179] on div "Picture" at bounding box center [399, 161] width 52 height 52
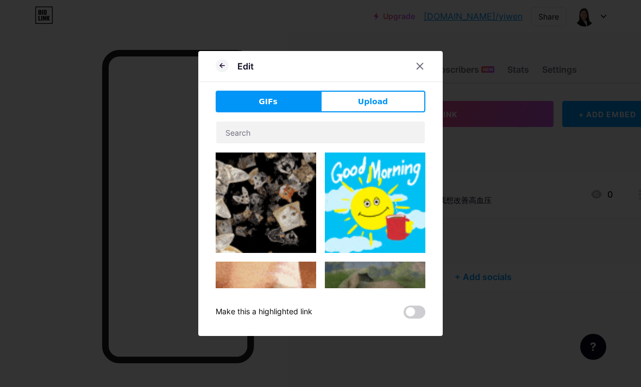
click at [366, 108] on span "Upload" at bounding box center [373, 101] width 30 height 11
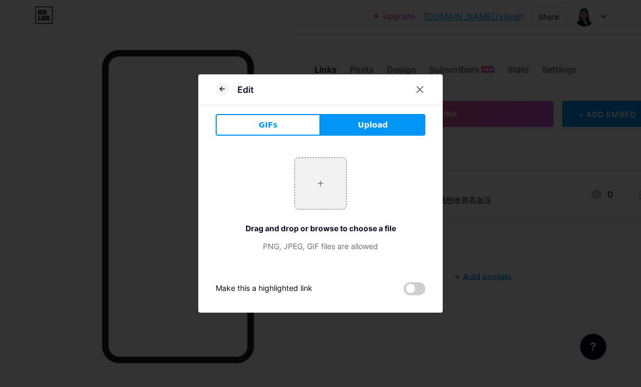
click at [326, 201] on input "file" at bounding box center [320, 183] width 51 height 51
type input "C:\fakepath\IMG_0699.png"
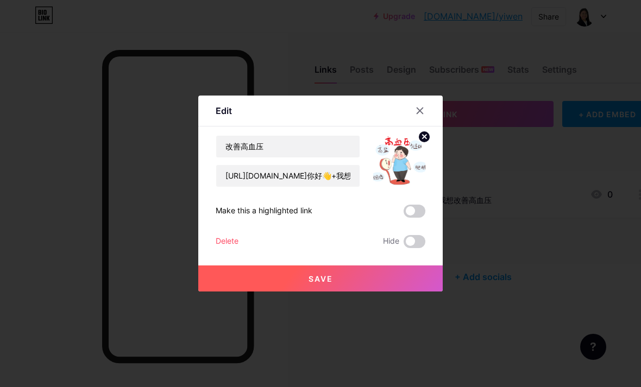
click at [355, 292] on button "Save" at bounding box center [320, 279] width 244 height 26
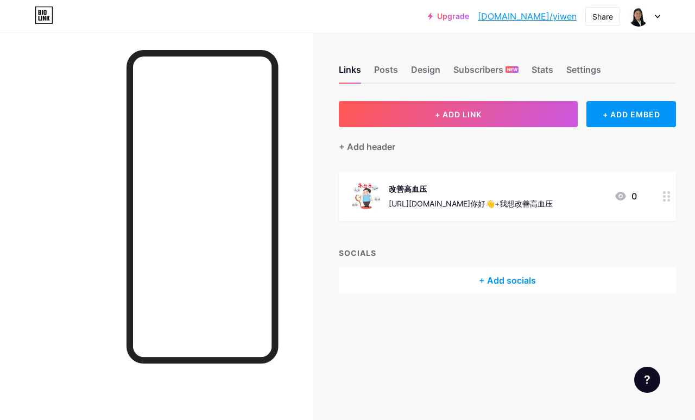
click at [413, 182] on div "改善高血压 https://wa.me/60165567108?text=你好👋+我想改善高血压" at bounding box center [471, 196] width 164 height 28
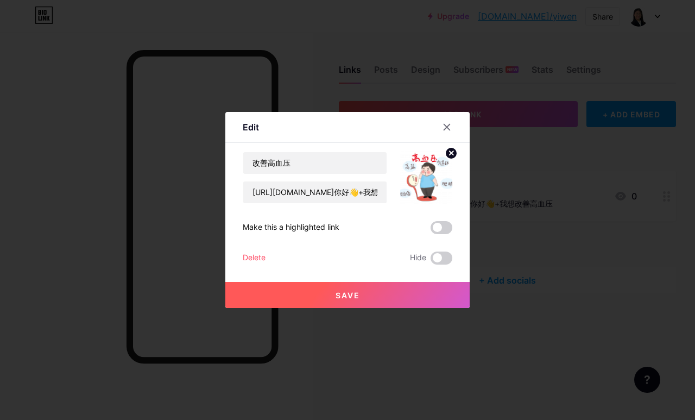
click at [425, 197] on img at bounding box center [426, 177] width 52 height 52
click at [452, 159] on circle at bounding box center [451, 153] width 12 height 12
click at [427, 181] on rect at bounding box center [432, 178] width 10 height 7
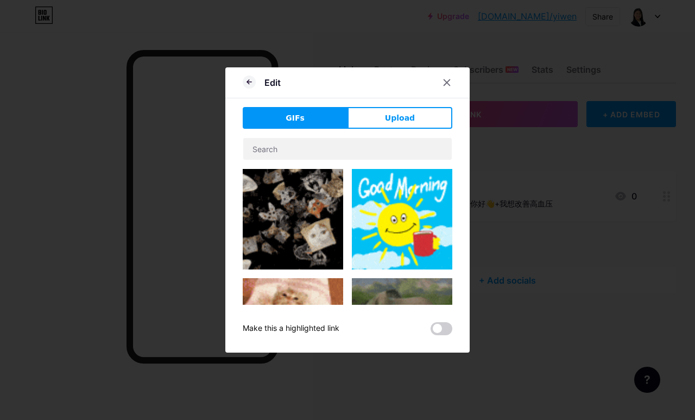
click at [399, 129] on button "Upload" at bounding box center [400, 118] width 105 height 22
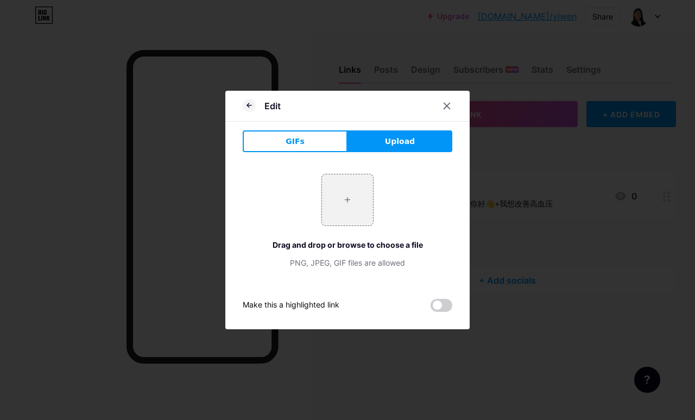
click at [357, 225] on input "file" at bounding box center [347, 199] width 51 height 51
type input "C:\fakepath\IMG_0700.jpeg"
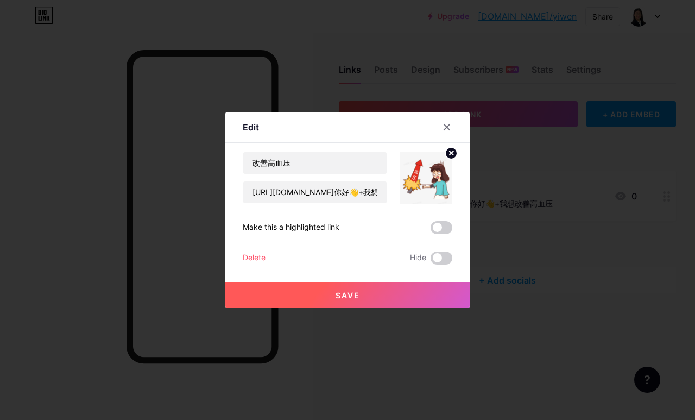
click at [390, 308] on button "Save" at bounding box center [347, 295] width 244 height 26
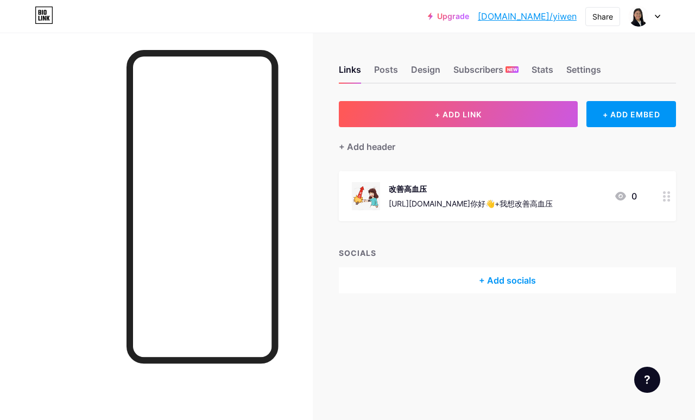
click at [510, 101] on button "+ ADD LINK" at bounding box center [458, 114] width 239 height 26
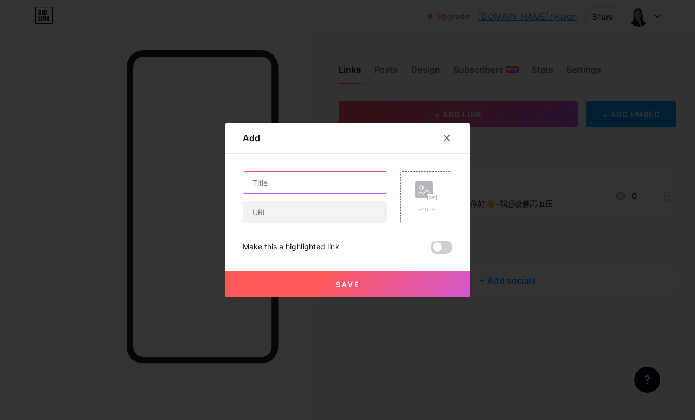
click at [350, 193] on input "text" at bounding box center [314, 183] width 143 height 22
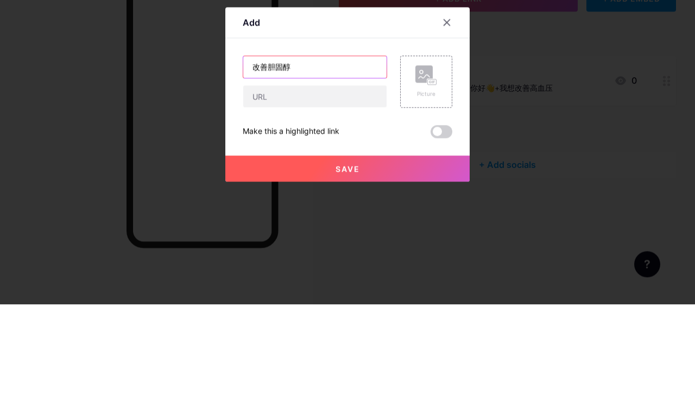
type input "改善胆固醇"
click at [334, 201] on input "text" at bounding box center [314, 212] width 143 height 22
click at [569, 97] on div at bounding box center [347, 210] width 695 height 420
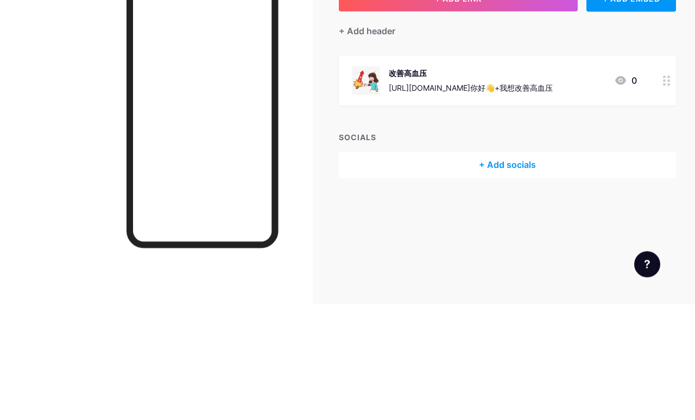
scroll to position [37, 0]
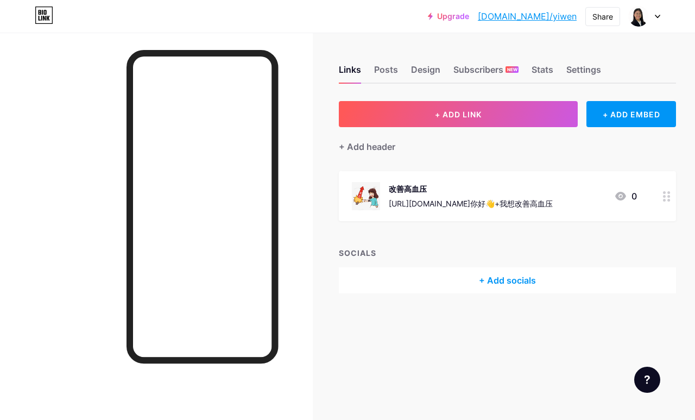
click at [509, 198] on div "https://wa.me/60165567108?text=你好👋+我想改善高血压" at bounding box center [471, 203] width 164 height 11
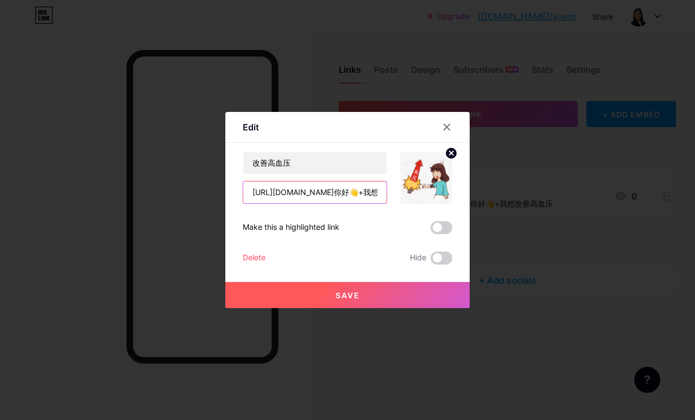
click at [331, 203] on input "https://wa.me/60165567108?text=你好👋+我想改善高血压" at bounding box center [314, 192] width 143 height 22
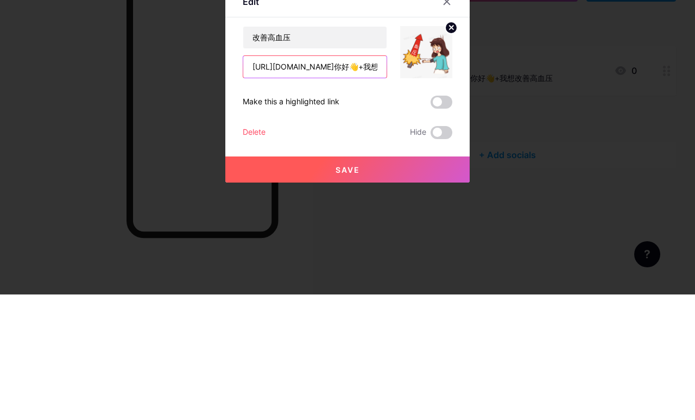
click at [350, 181] on input "https://wa.me/60165567108?text=你好👋+我想改善高血压" at bounding box center [314, 192] width 143 height 22
click at [371, 151] on div "改善高血压 https://wa.me/60165567108?text=你好👋+我想改善高血压 Make this a highlighted link D…" at bounding box center [348, 207] width 210 height 113
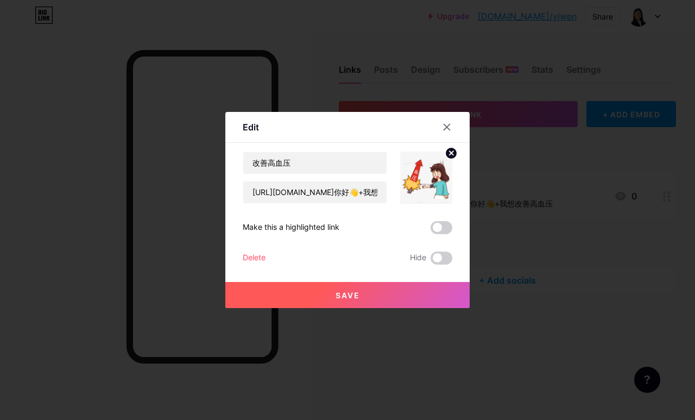
click at [449, 137] on div at bounding box center [447, 127] width 20 height 20
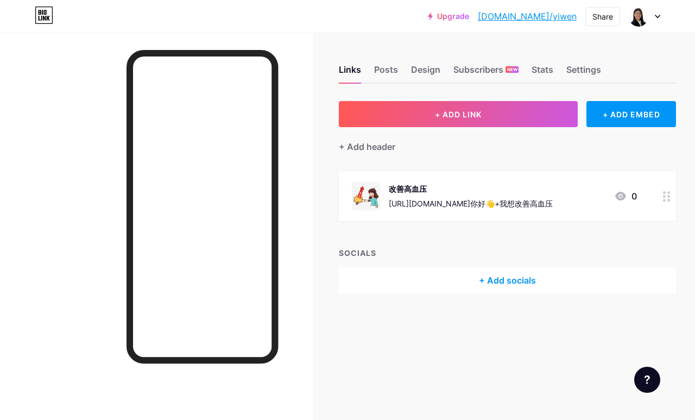
click at [482, 270] on div "Links Posts Design Subscribers NEW Stats Settings + ADD LINK + ADD EMBED + Add …" at bounding box center [361, 190] width 722 height 315
click at [460, 101] on button "+ ADD LINK" at bounding box center [458, 114] width 239 height 26
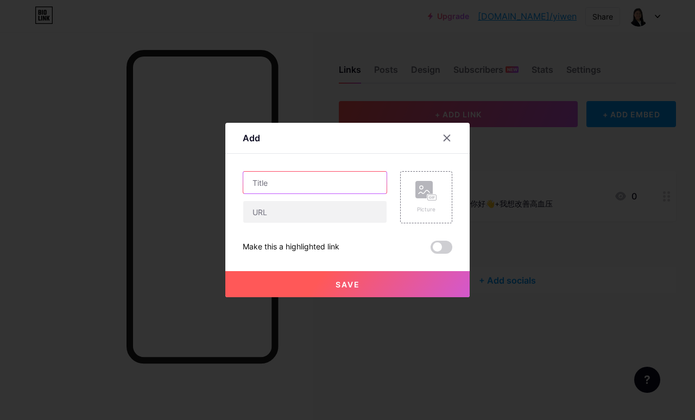
click at [336, 193] on input "text" at bounding box center [314, 183] width 143 height 22
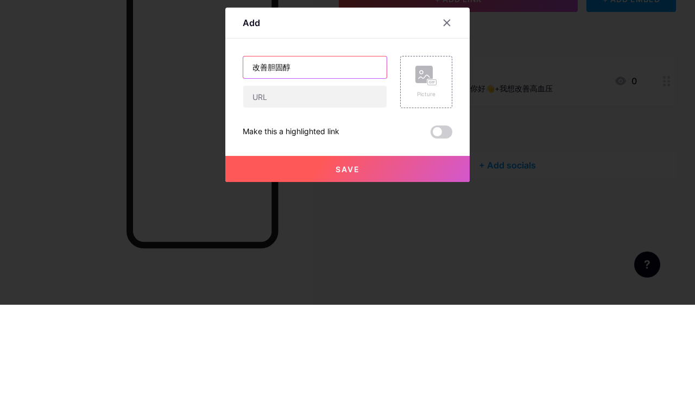
type input "改善胆固醇"
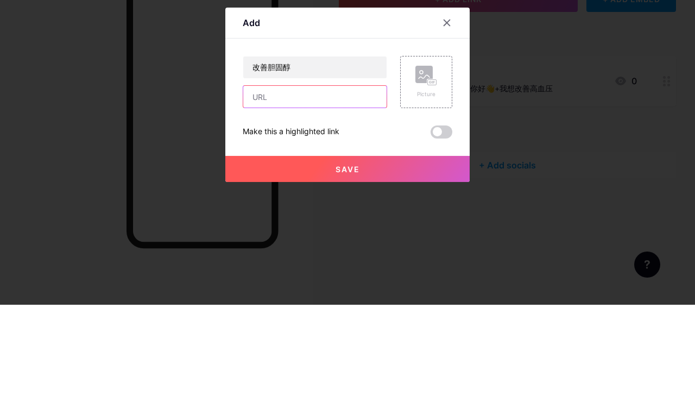
click at [360, 201] on input "text" at bounding box center [314, 212] width 143 height 22
click at [285, 201] on input "text" at bounding box center [314, 212] width 143 height 22
paste input "https://wa.me/60165567108?text=你好👋+我想改善高血压"
type input "https://wa.me/60165567108?text=你好👋+我想改善胆固醇"
click at [423, 181] on rect at bounding box center [423, 189] width 17 height 17
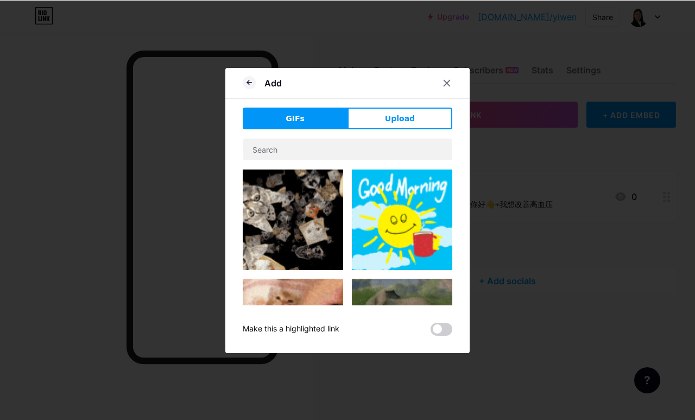
click at [415, 129] on button "Upload" at bounding box center [400, 118] width 105 height 22
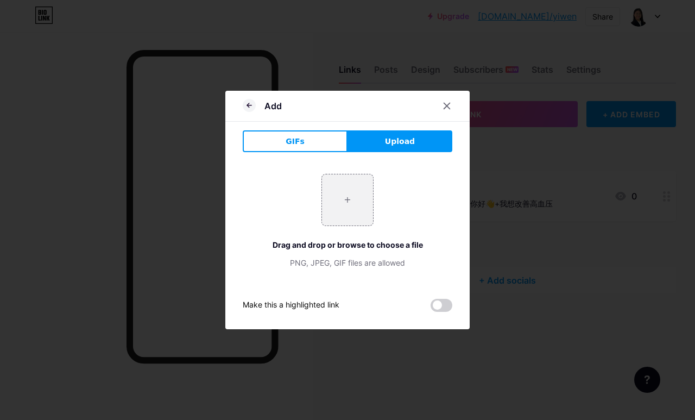
click at [355, 225] on input "file" at bounding box center [347, 199] width 51 height 51
type input "C:\fakepath\IMG_0701.jpeg"
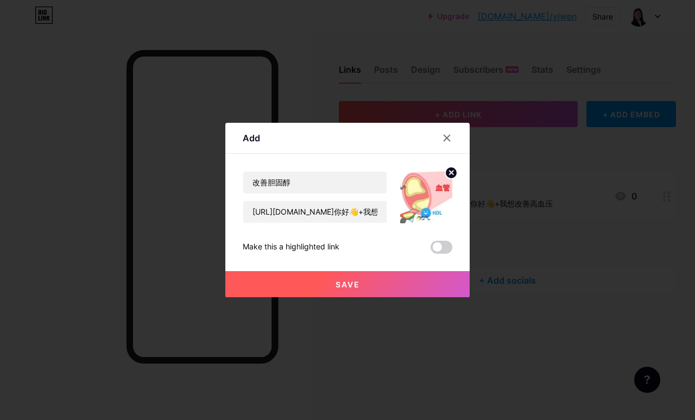
click at [404, 297] on button "Save" at bounding box center [347, 284] width 244 height 26
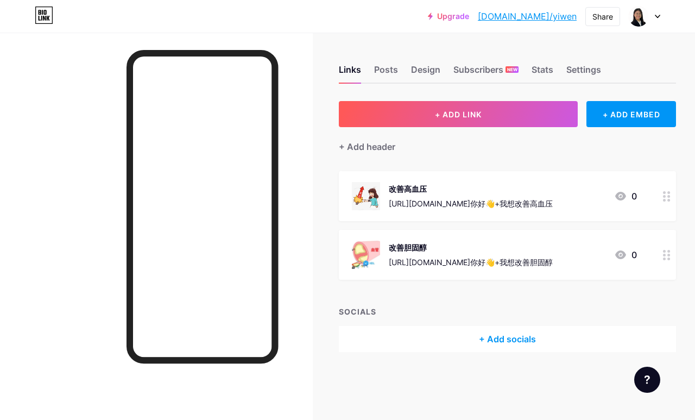
click at [533, 101] on button "+ ADD LINK" at bounding box center [458, 114] width 239 height 26
click at [486, 101] on button "+ ADD LINK" at bounding box center [458, 114] width 239 height 26
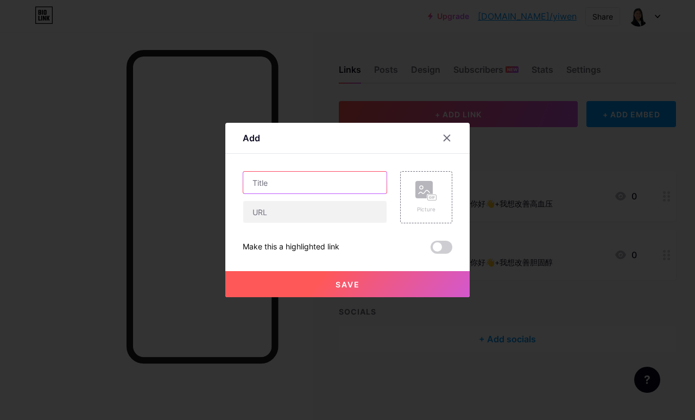
click at [337, 193] on input "text" at bounding box center [314, 183] width 143 height 22
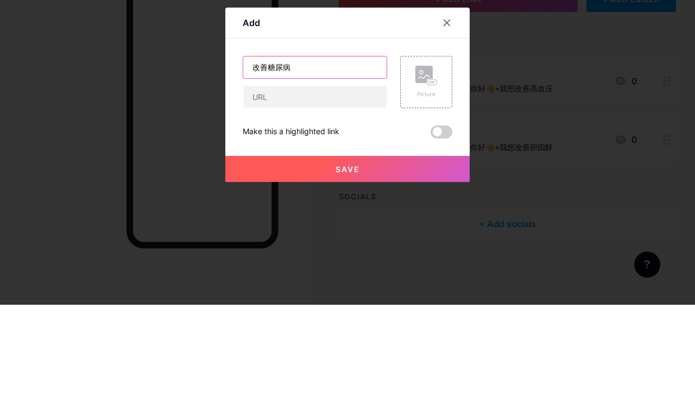
click at [266, 172] on input "改善糖尿病" at bounding box center [314, 183] width 143 height 22
type input "改善2型糖尿病"
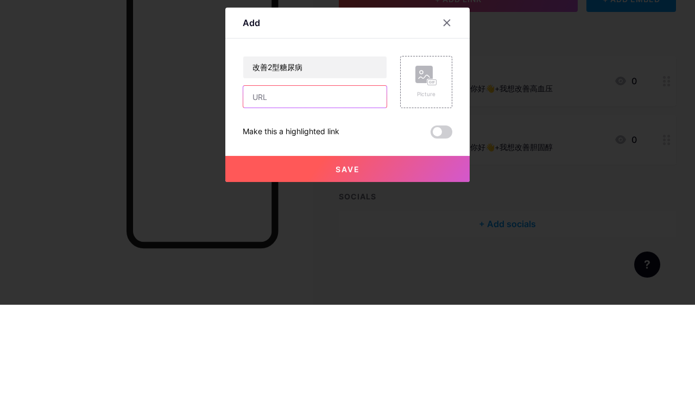
click at [355, 201] on input "text" at bounding box center [314, 212] width 143 height 22
click at [298, 201] on input "text" at bounding box center [314, 212] width 143 height 22
paste input "https://wa.me/60165567108?text=你好👋+我想改善高血压"
type input "https://wa.me/60165567108?text=你好👋+我想改善"
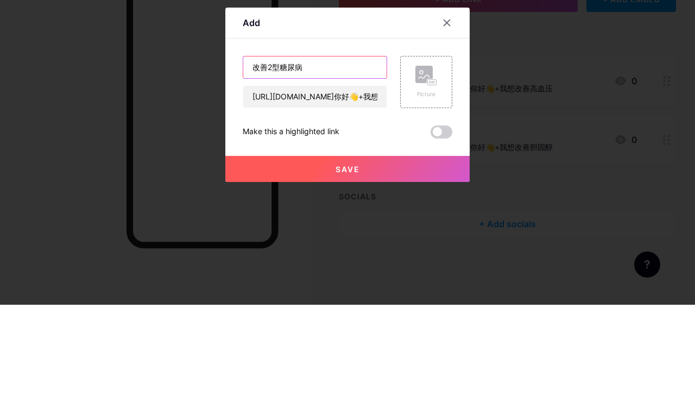
click at [310, 172] on input "改善2型糖尿病" at bounding box center [314, 183] width 143 height 22
type input "改善高血糖"
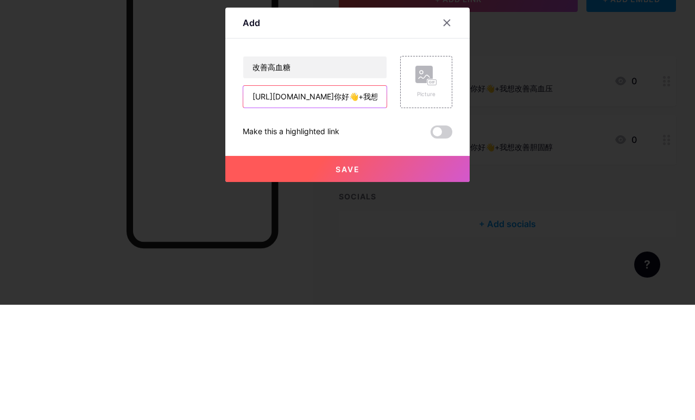
click at [368, 201] on input "https://wa.me/60165567108?text=你好👋+我想改善" at bounding box center [314, 212] width 143 height 22
click at [382, 201] on input "https://wa.me/60165567108?text=你好👋+我想改善" at bounding box center [314, 212] width 143 height 22
click at [359, 201] on input "https://wa.me/60165567108?text=你好👋+我想改善" at bounding box center [314, 212] width 143 height 22
type input "https://wa.me/60165567108?text=你好👋+我想改善高血糖"
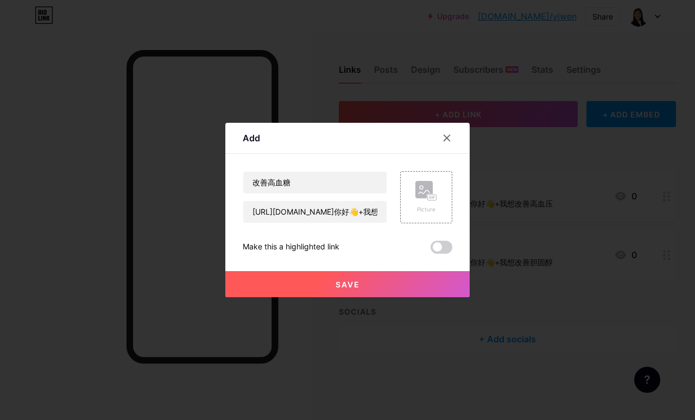
click at [425, 198] on rect at bounding box center [423, 189] width 17 height 17
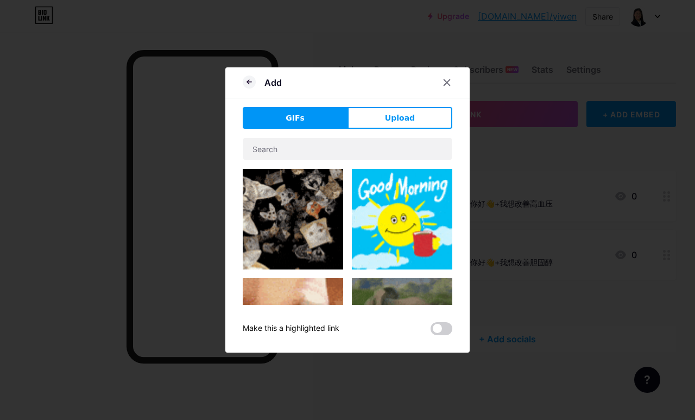
click at [401, 129] on button "Upload" at bounding box center [400, 118] width 105 height 22
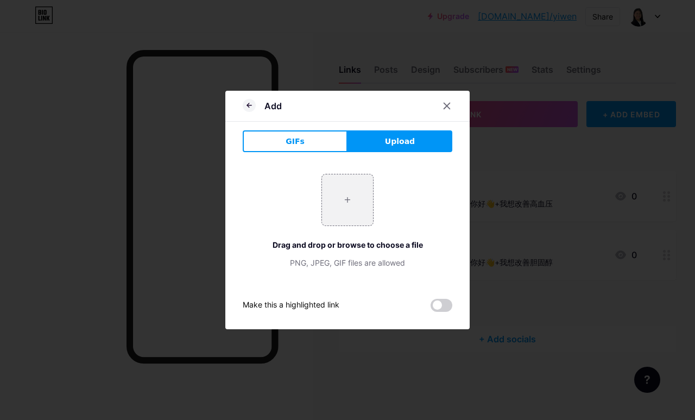
click at [353, 225] on input "file" at bounding box center [347, 199] width 51 height 51
type input "C:\fakepath\IMG_0702.webp"
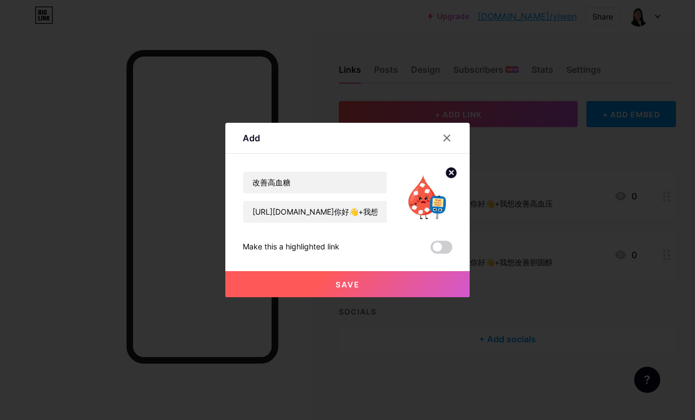
click at [405, 297] on button "Save" at bounding box center [347, 284] width 244 height 26
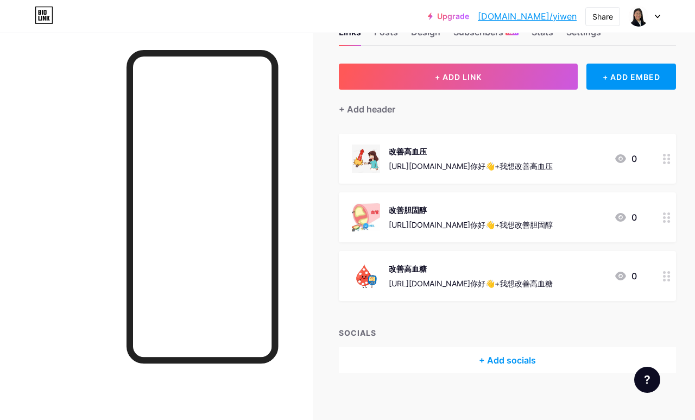
click at [521, 85] on button "+ ADD LINK" at bounding box center [458, 77] width 239 height 26
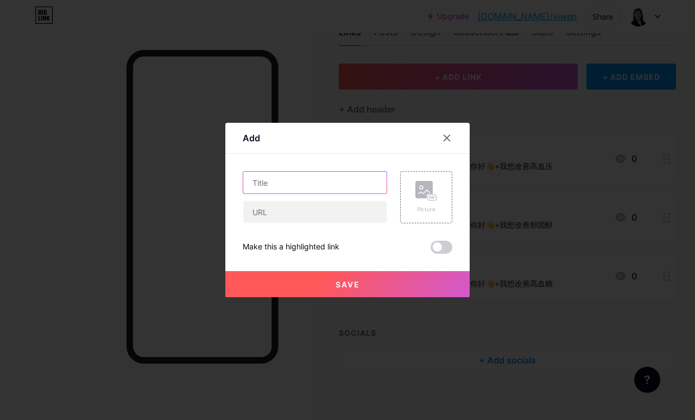
click at [347, 193] on input "text" at bounding box center [314, 183] width 143 height 22
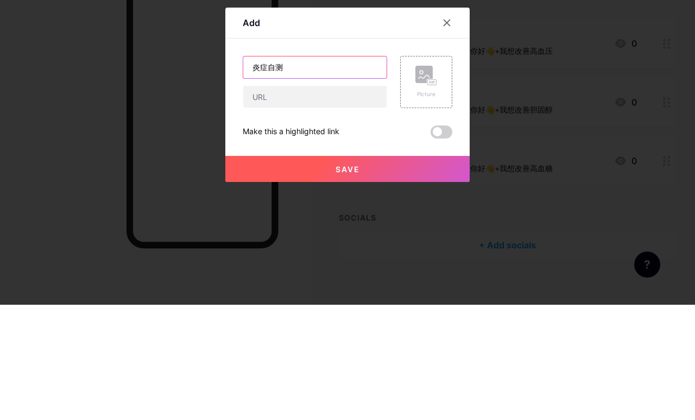
type input "炎症自测"
click at [343, 201] on input "text" at bounding box center [314, 212] width 143 height 22
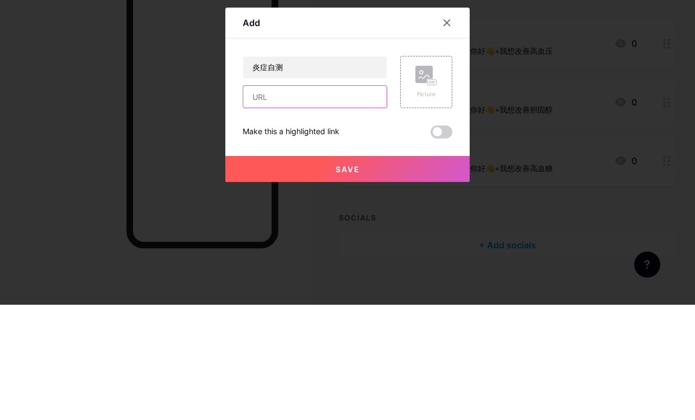
click at [292, 201] on input "text" at bounding box center [314, 212] width 143 height 22
paste input "https://wa.me/60165567108?text=你好👋+我想改善高血压"
type input "https://wa.me/60165567108?text=你好👋+我想要自测验炎症和建议"
click at [250, 172] on input "炎症自测" at bounding box center [314, 183] width 143 height 22
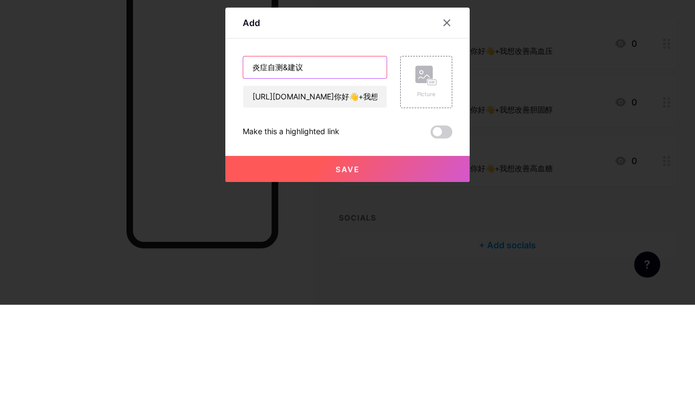
click at [314, 172] on input "炎症自测&建议" at bounding box center [314, 183] width 143 height 22
click at [311, 172] on input "炎症自测&建议" at bounding box center [314, 183] width 143 height 22
click at [308, 172] on input "炎症自测&建议" at bounding box center [314, 183] width 143 height 22
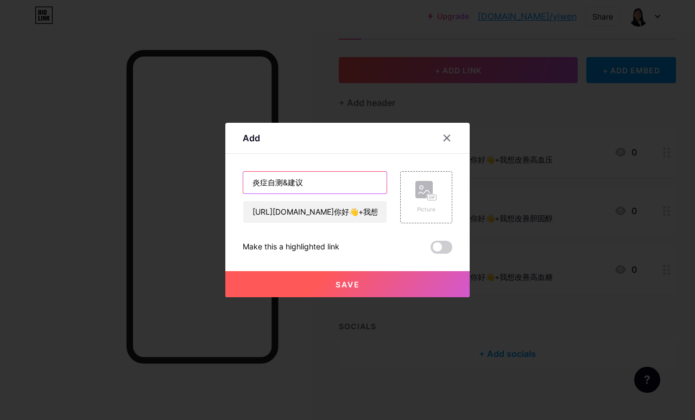
click at [335, 193] on input "炎症自测&建议" at bounding box center [314, 183] width 143 height 22
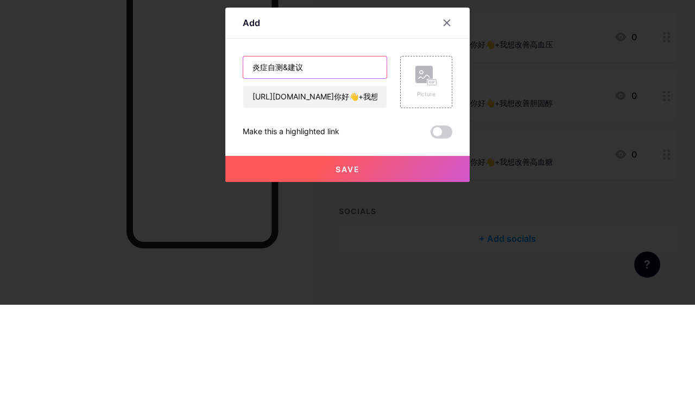
click at [321, 172] on input "炎症自测&建议" at bounding box center [314, 183] width 143 height 22
type input "炎症自测+改善方案"
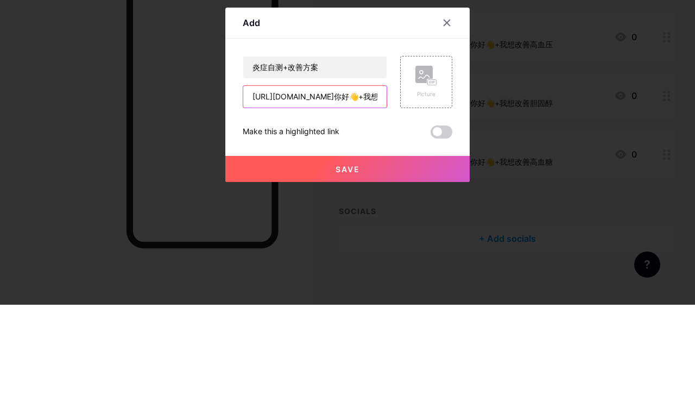
click at [365, 201] on input "https://wa.me/60165567108?text=你好👋+我想要自测验炎症和建议" at bounding box center [314, 212] width 143 height 22
click at [343, 201] on input "https://wa.me/60165567108?text=你好👋+我想要自测验炎症和建议" at bounding box center [314, 212] width 143 height 22
click at [375, 201] on input "https://wa.me/60165567108?text=你好👋+我想要自测炎症和建议" at bounding box center [314, 212] width 143 height 22
type input "https://wa.me/60165567108?text=你好👋+我想要自测炎症和改善方案"
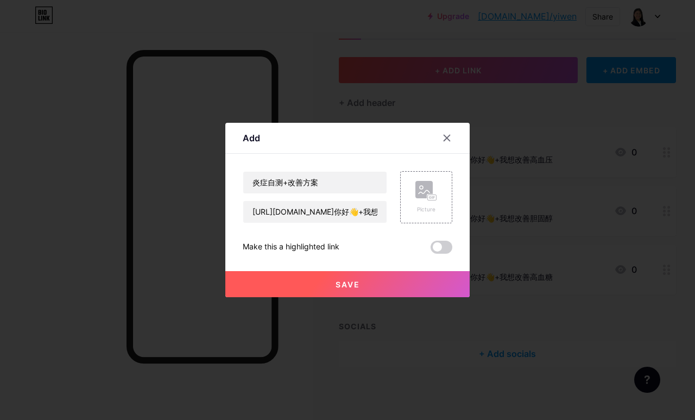
click at [427, 201] on rect at bounding box center [432, 197] width 10 height 7
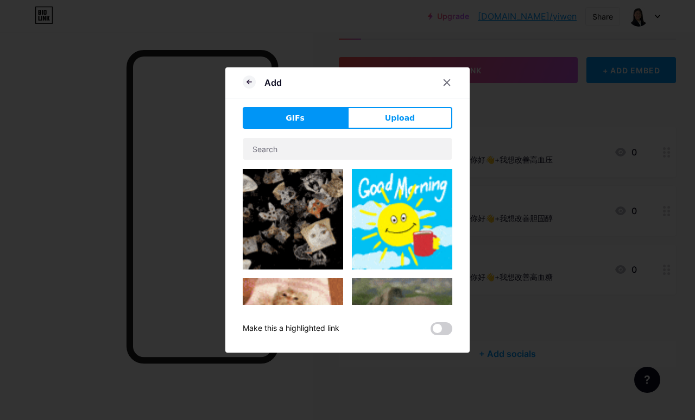
click at [402, 124] on span "Upload" at bounding box center [400, 117] width 30 height 11
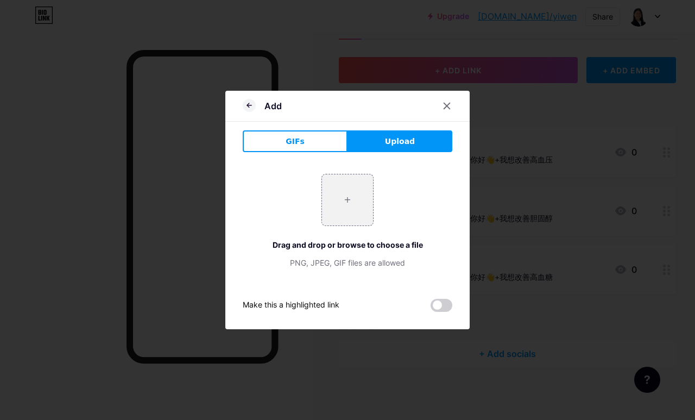
click at [349, 225] on input "file" at bounding box center [347, 199] width 51 height 51
type input "C:\fakepath\IMG_0703.webp"
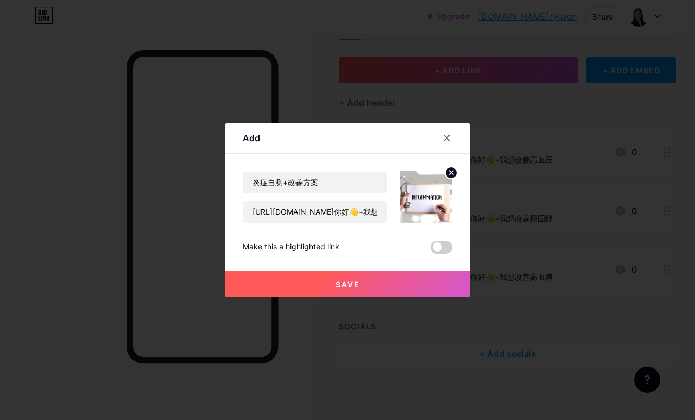
click at [367, 297] on button "Save" at bounding box center [347, 284] width 244 height 26
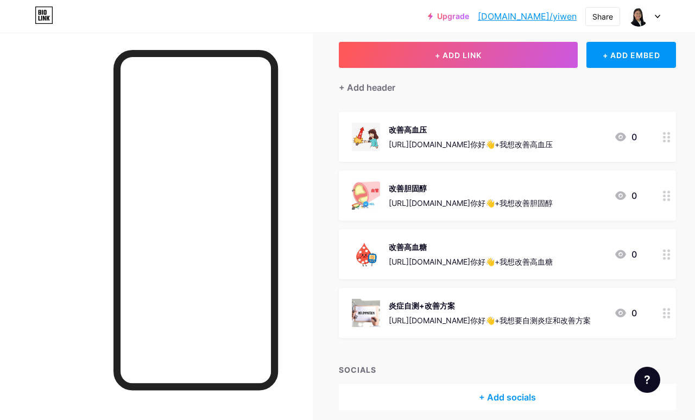
scroll to position [24, 0]
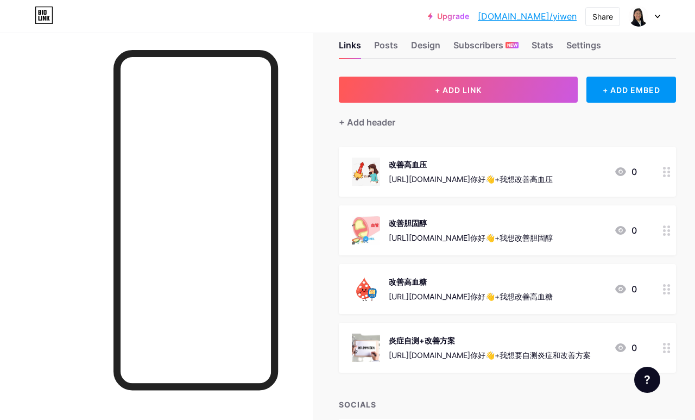
click at [519, 89] on button "+ ADD LINK" at bounding box center [458, 90] width 239 height 26
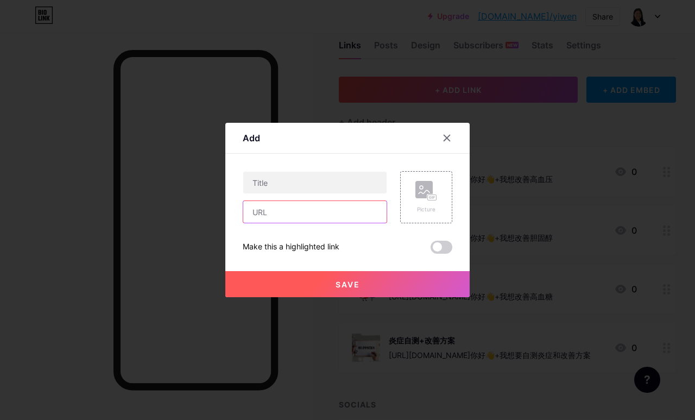
click at [340, 223] on input "text" at bounding box center [314, 212] width 143 height 22
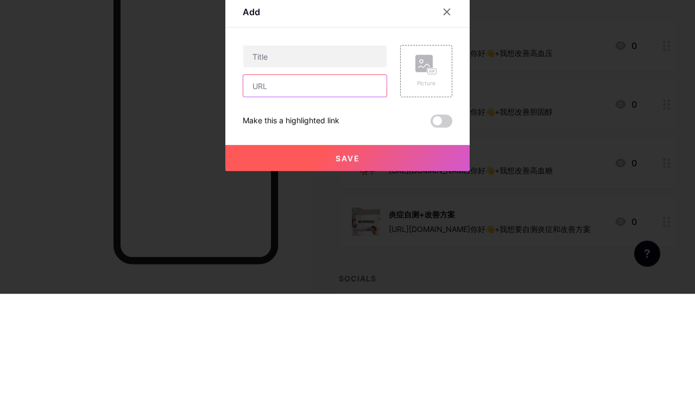
click at [299, 201] on input "text" at bounding box center [314, 212] width 143 height 22
paste input "炎症自测&建议"
type input "炎"
click at [343, 172] on input "text" at bounding box center [314, 183] width 143 height 22
click at [444, 134] on icon at bounding box center [447, 138] width 9 height 9
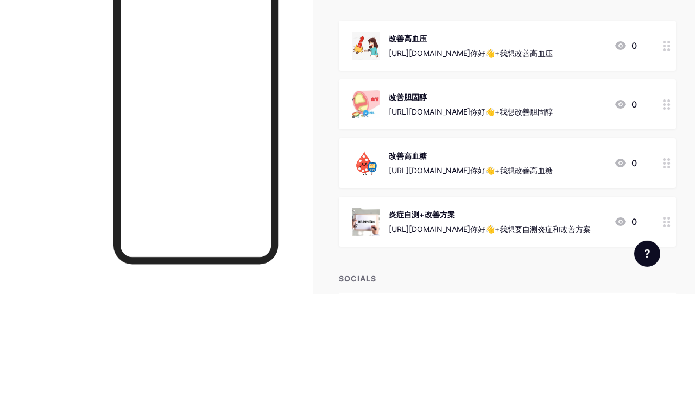
scroll to position [65, 0]
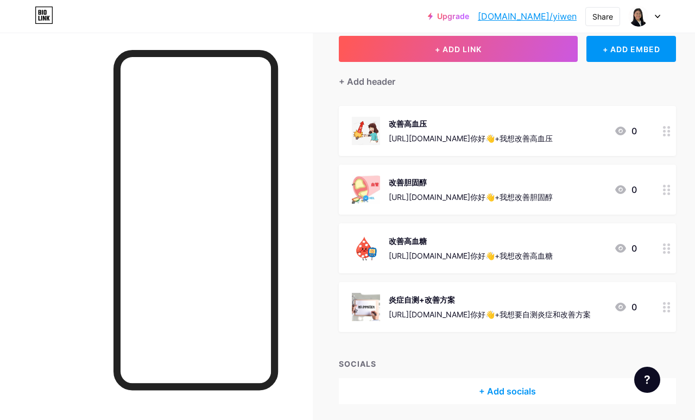
click at [485, 308] on div "https://wa.me/60165567108?text=你好👋+我想要自测炎症和改善方案" at bounding box center [490, 313] width 202 height 11
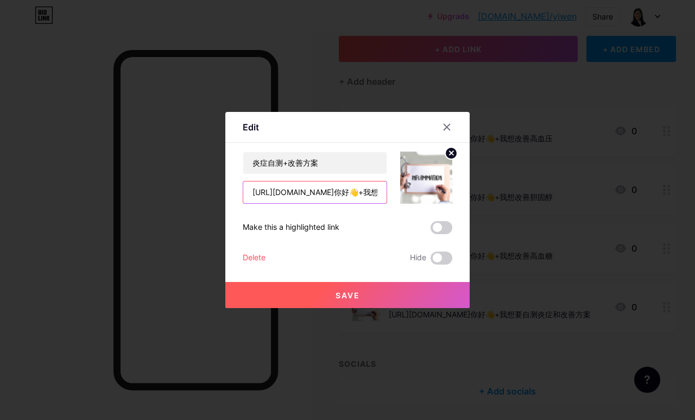
click at [330, 203] on input "https://wa.me/60165567108?text=你好👋+我想要自测炎症和改善方案" at bounding box center [314, 192] width 143 height 22
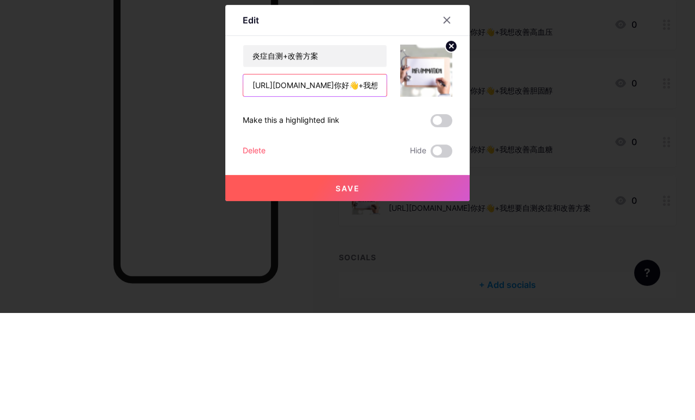
click at [345, 181] on input "https://wa.me/60165567108?text=你好👋+我想要自测炎症和改善方案" at bounding box center [314, 192] width 143 height 22
click at [344, 181] on input "https://wa.me/60165567108?text=你好👋+我想要自测炎症和改善方案" at bounding box center [314, 192] width 143 height 22
click at [443, 123] on icon at bounding box center [447, 127] width 9 height 9
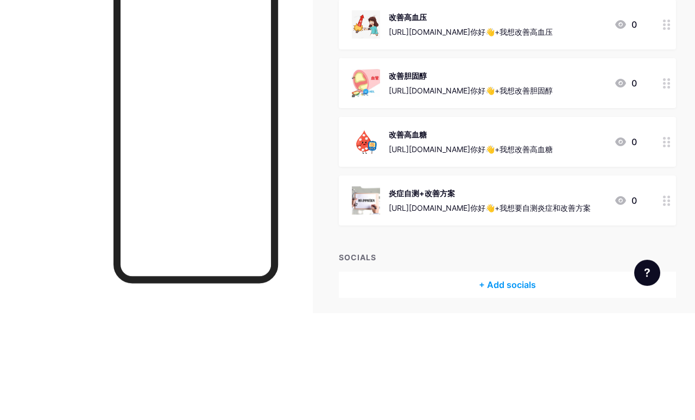
scroll to position [65, 0]
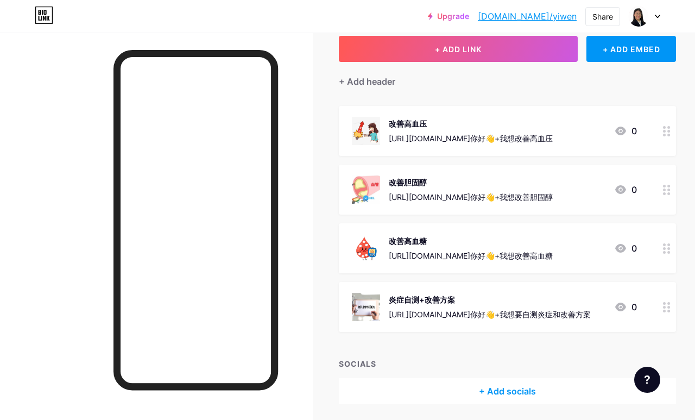
click at [482, 45] on span "+ ADD LINK" at bounding box center [458, 49] width 47 height 9
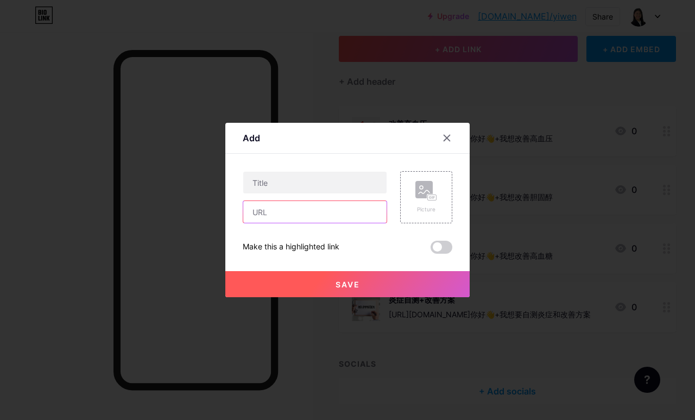
click at [318, 223] on input "text" at bounding box center [314, 212] width 143 height 22
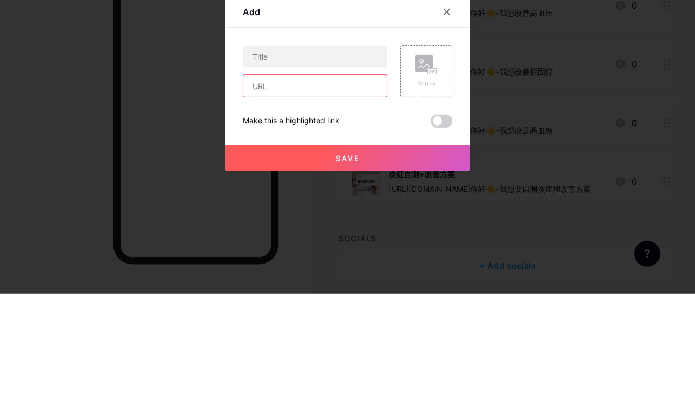
click at [270, 201] on input "text" at bounding box center [314, 212] width 143 height 22
paste input "https://wa.me/60165567108?text=你好👋+我想要自测炎症和改善方案"
type input "https://wa.me/60165567108?text=你好👋+我想要自测炎症和改善方案"
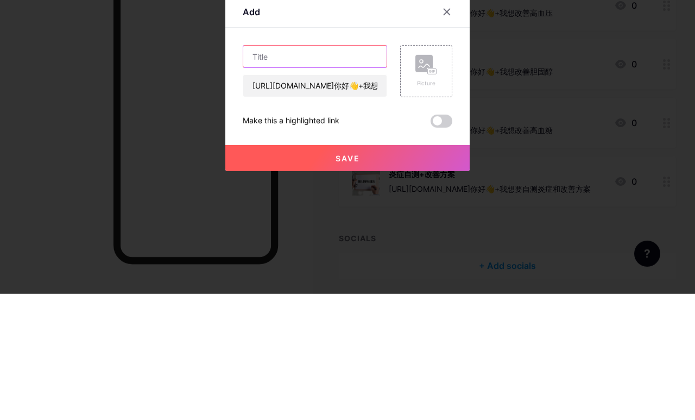
click at [307, 172] on input "text" at bounding box center [314, 183] width 143 height 22
type input "验血报告评估"
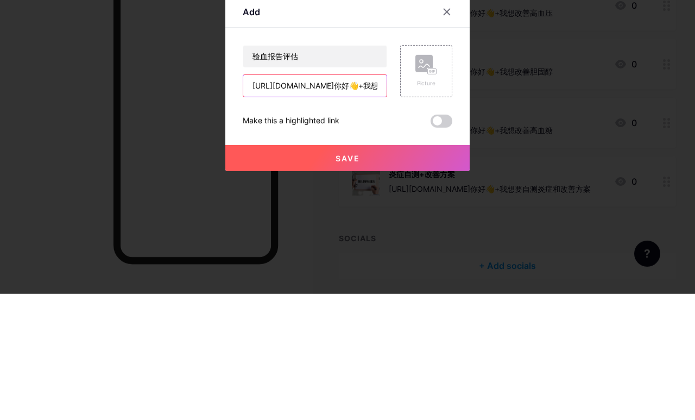
click at [369, 201] on input "https://wa.me/60165567108?text=你好👋+我想要自测炎症和改善方案" at bounding box center [314, 212] width 143 height 22
type input "https://wa.me/60165567108?text=你好👋+我要评估验血报告"
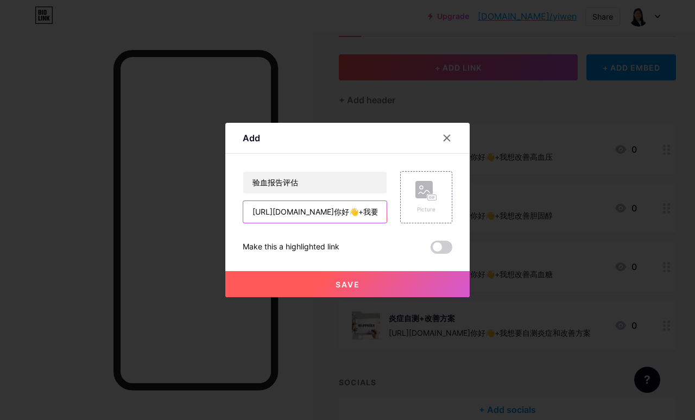
scroll to position [47, 0]
click at [437, 201] on rect at bounding box center [432, 197] width 10 height 7
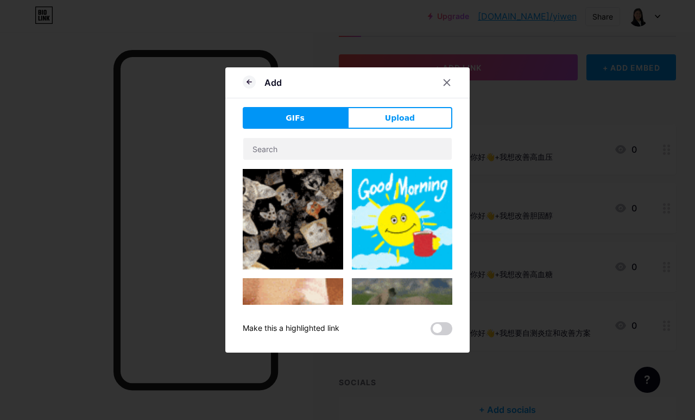
click at [405, 124] on span "Upload" at bounding box center [400, 117] width 30 height 11
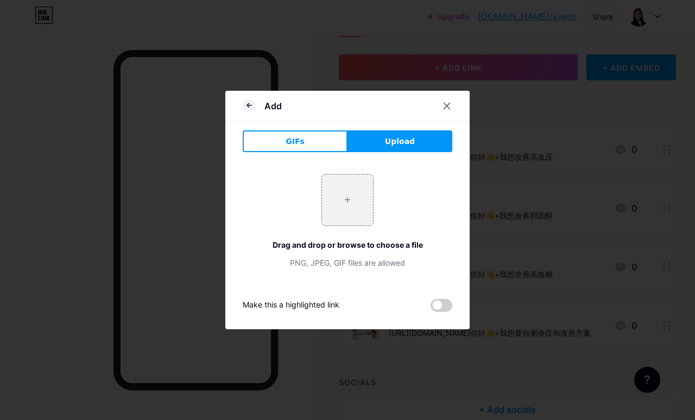
click at [350, 225] on input "file" at bounding box center [347, 199] width 51 height 51
type input "C:\fakepath\IMG_0704.jpeg"
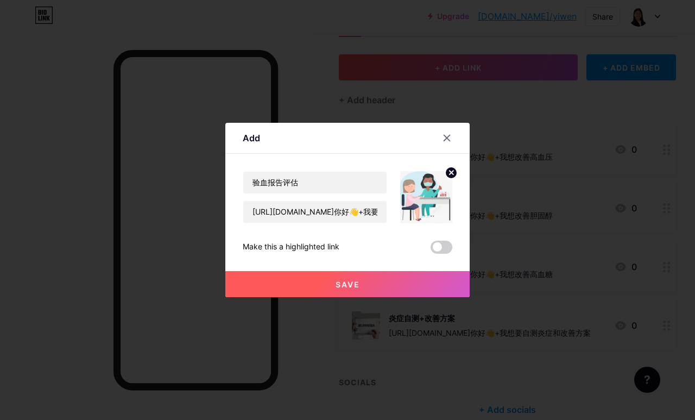
click at [384, 297] on button "Save" at bounding box center [347, 284] width 244 height 26
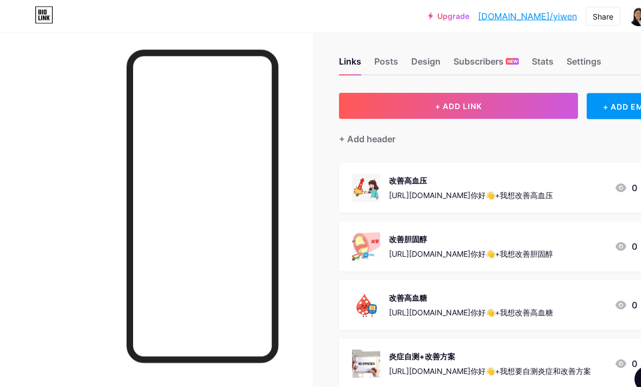
scroll to position [0, 0]
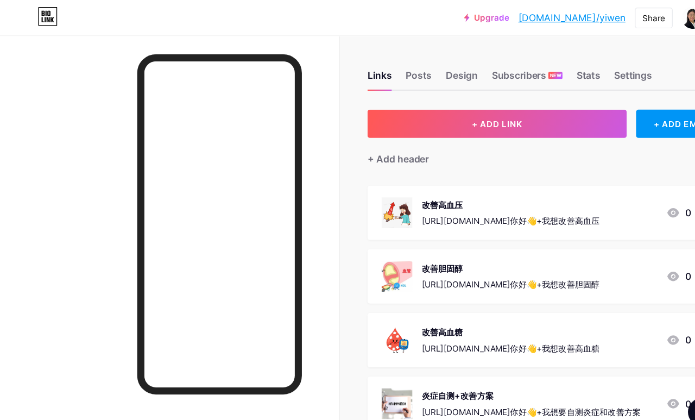
click at [537, 15] on link "[DOMAIN_NAME]/yiwen" at bounding box center [527, 16] width 99 height 13
click at [598, 18] on div "Share" at bounding box center [602, 16] width 21 height 11
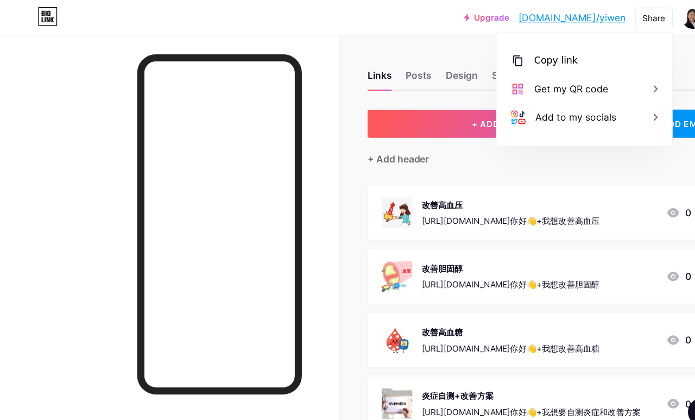
click at [478, 55] on icon at bounding box center [477, 55] width 13 height 13
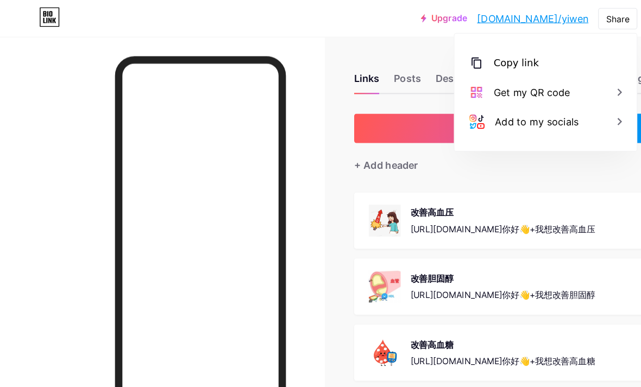
click at [394, 15] on div "Upgrade bio.link/yiwen bio.link/yiwen Share Copy link https://bio.link/yiwen Ge…" at bounding box center [320, 17] width 641 height 20
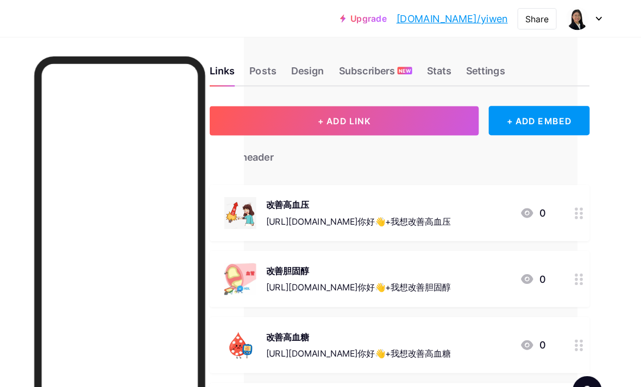
scroll to position [0, 56]
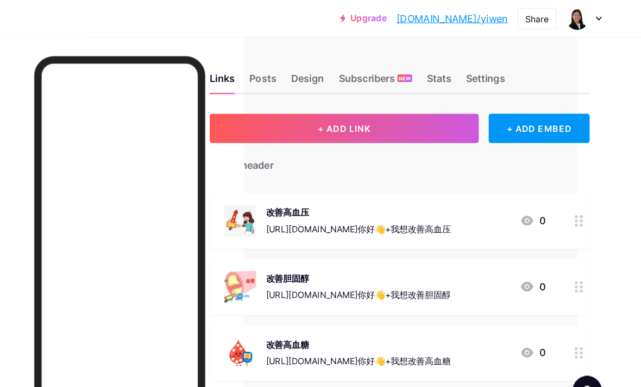
click at [308, 192] on div "改善高血压" at bounding box center [390, 188] width 164 height 11
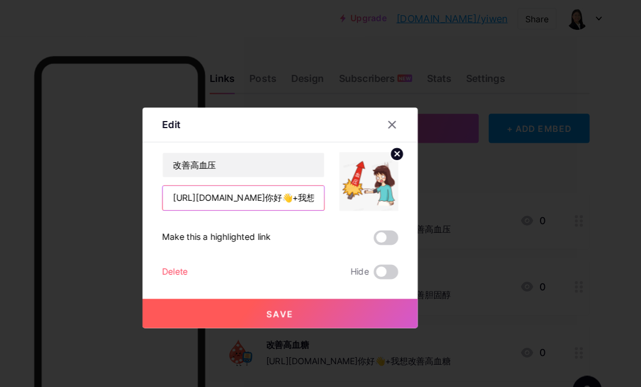
click at [216, 187] on input "https://wa.me/60165567108?text=你好👋+我想改善高血压" at bounding box center [287, 176] width 143 height 22
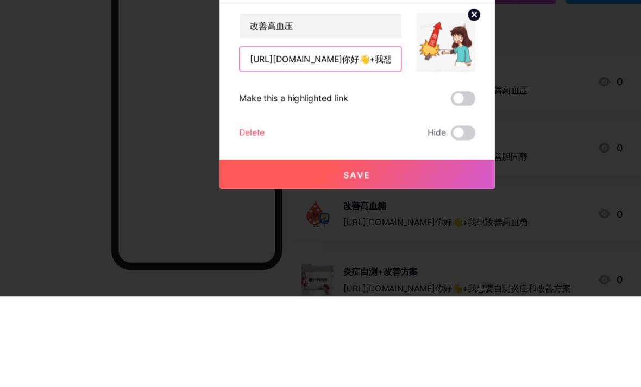
click at [241, 165] on input "https://wa.me/60165567108?text=你好👋+我想改善高血压" at bounding box center [287, 176] width 143 height 22
click at [239, 165] on input "https://wa.me/60165567108?text=你好👋+我想改善高血压" at bounding box center [287, 176] width 143 height 22
click at [413, 101] on div at bounding box center [420, 111] width 20 height 20
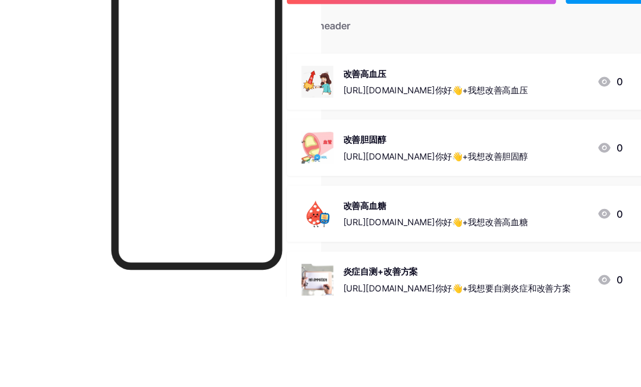
scroll to position [80, 56]
